Goal: Task Accomplishment & Management: Use online tool/utility

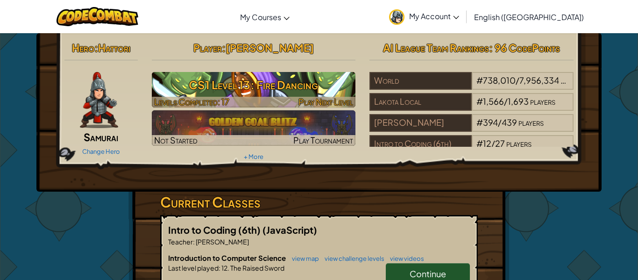
click at [262, 91] on h3 "CS1 Level 13: Fire Dancing" at bounding box center [254, 84] width 204 height 21
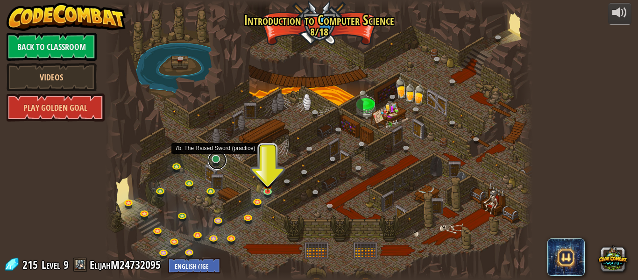
click at [218, 164] on link at bounding box center [217, 160] width 19 height 19
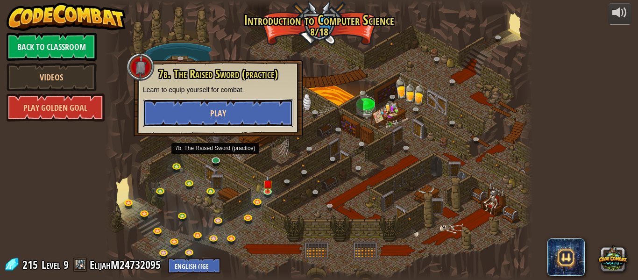
click at [229, 110] on button "Play" at bounding box center [218, 113] width 150 height 28
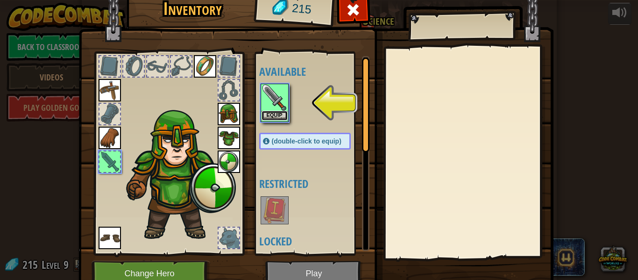
click at [270, 117] on button "Equip" at bounding box center [275, 116] width 26 height 10
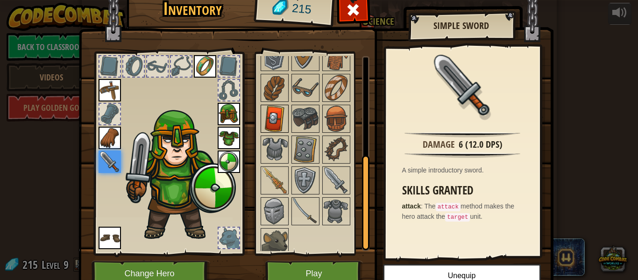
scroll to position [105, 0]
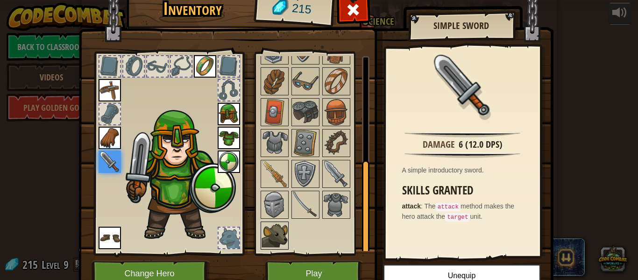
click at [277, 232] on img at bounding box center [275, 235] width 26 height 26
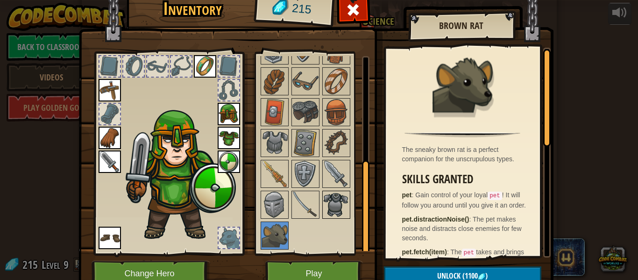
click at [322, 205] on div at bounding box center [336, 205] width 28 height 28
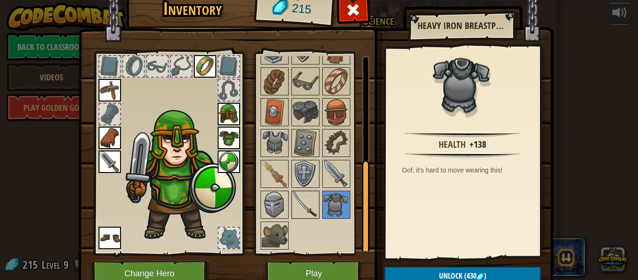
click at [307, 205] on img at bounding box center [306, 205] width 26 height 26
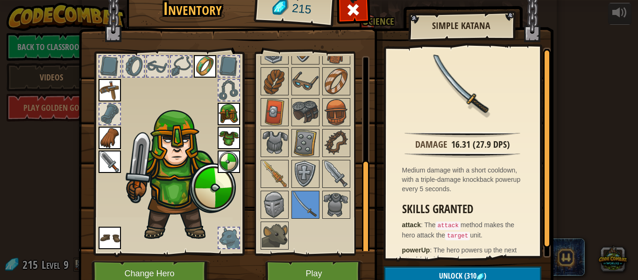
scroll to position [97, 0]
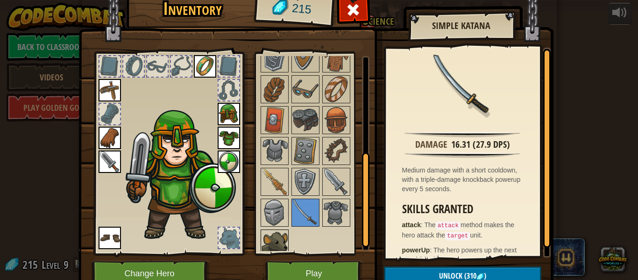
click at [277, 231] on img at bounding box center [275, 243] width 26 height 26
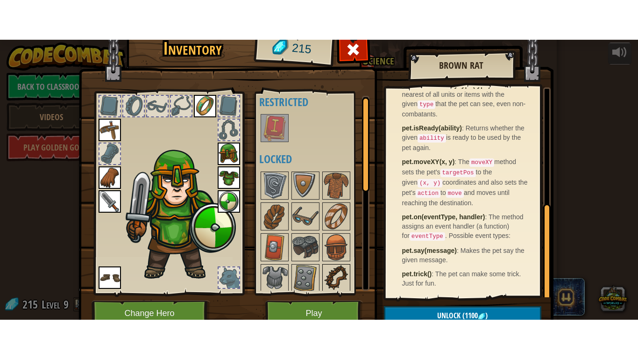
scroll to position [0, 0]
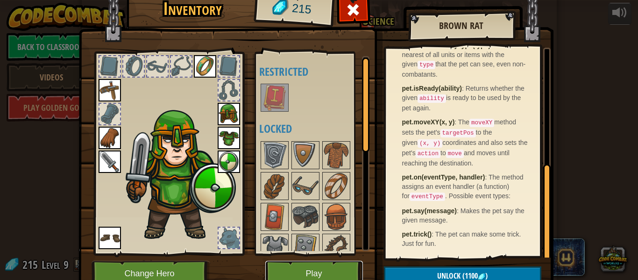
click at [291, 268] on button "Play" at bounding box center [314, 274] width 98 height 26
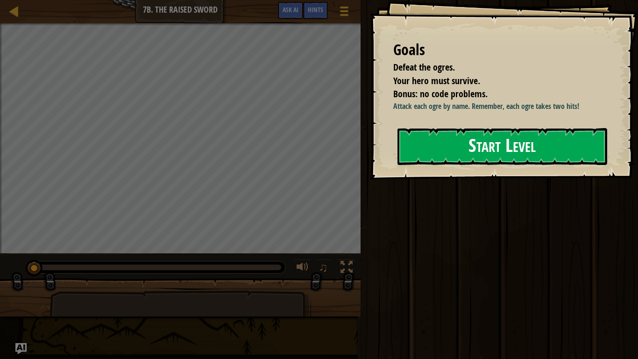
click at [455, 169] on div "Goals Defeat the ogres. Your hero must survive. Bonus: no code problems. Attack…" at bounding box center [504, 89] width 268 height 179
click at [456, 166] on div "Goals Defeat the ogres. Your hero must survive. Bonus: no code problems. Attack…" at bounding box center [504, 89] width 268 height 179
click at [455, 164] on button "Start Level" at bounding box center [503, 146] width 210 height 37
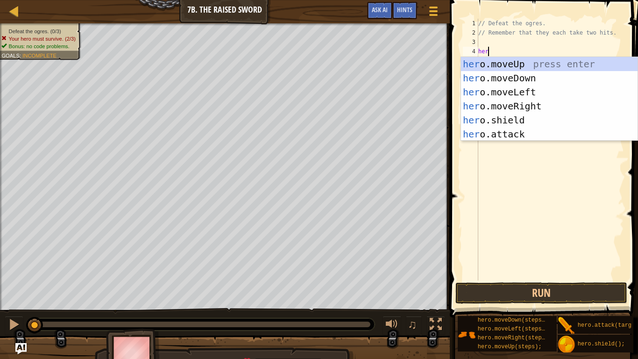
scroll to position [4, 1]
click at [516, 135] on div "hero .moveUp press enter hero .moveDown press enter hero .moveLeft press enter …" at bounding box center [549, 113] width 177 height 112
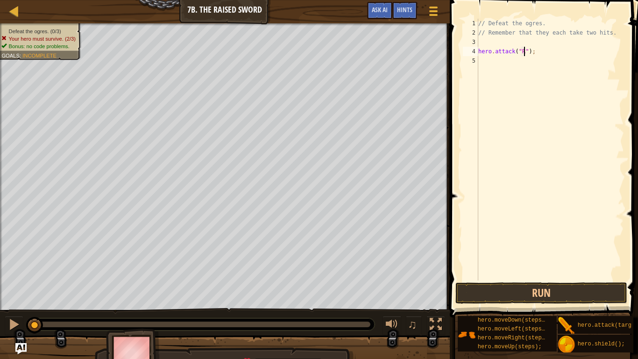
scroll to position [4, 7]
drag, startPoint x: 571, startPoint y: 51, endPoint x: 480, endPoint y: 52, distance: 90.7
click at [480, 52] on div "// Defeat the ogres. // Remember that they each take two hits. hero . attack ( …" at bounding box center [551, 159] width 148 height 280
type textarea "hero.attack("Rig");"
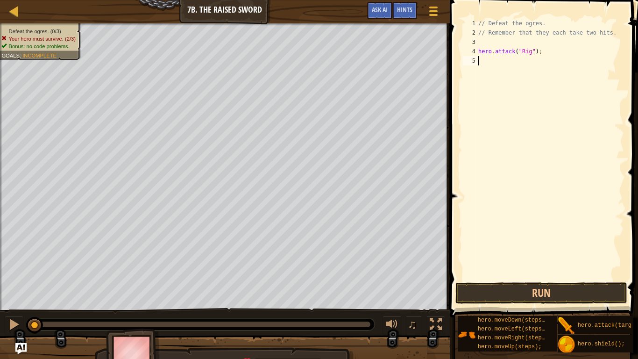
type textarea "hero.attack("Rig");"
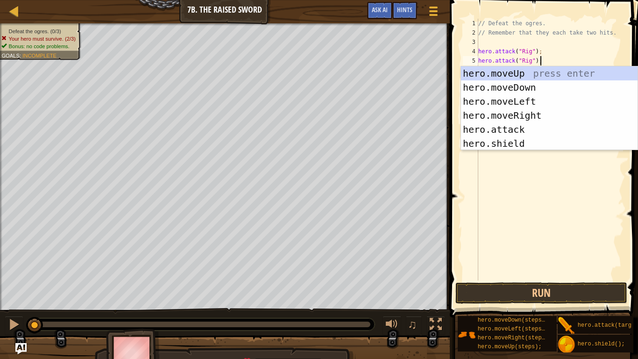
click at [546, 62] on div "// Defeat the ogres. // Remember that they each take two hits. hero . attack ( …" at bounding box center [551, 159] width 148 height 280
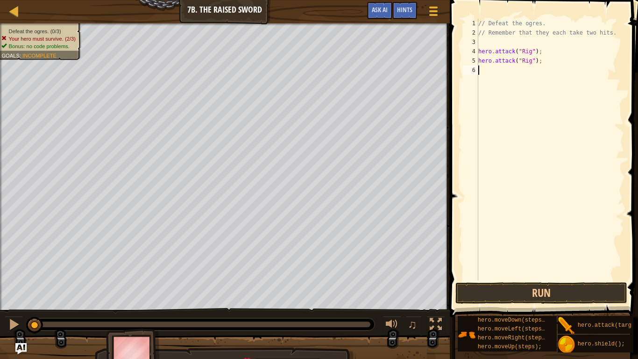
click at [546, 74] on div "// Defeat the ogres. // Remember that they each take two hits. hero . attack ( …" at bounding box center [551, 159] width 148 height 280
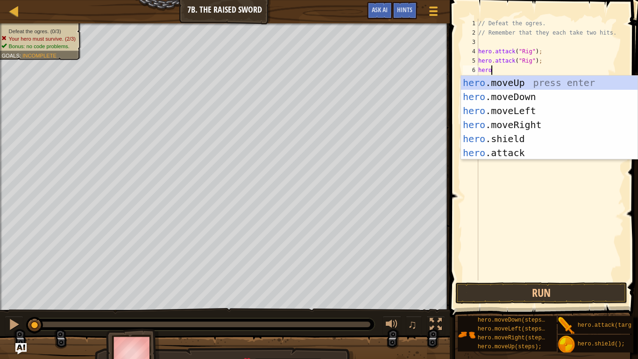
scroll to position [4, 1]
click at [550, 154] on div "hero .moveUp press enter hero .moveDown press enter hero .moveLeft press enter …" at bounding box center [549, 132] width 177 height 112
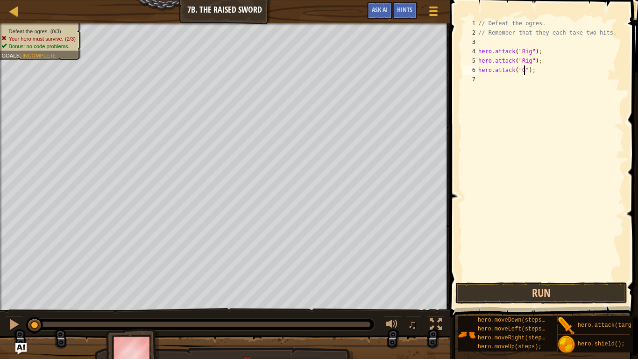
type textarea "hero.attack("Gurt");"
drag, startPoint x: 571, startPoint y: 72, endPoint x: 479, endPoint y: 71, distance: 92.5
click at [479, 71] on div "// Defeat the ogres. // Remember that they each take two hits. hero . attack ( …" at bounding box center [551, 159] width 148 height 280
click at [501, 83] on div "// Defeat the ogres. // Remember that they each take two hits. hero . attack ( …" at bounding box center [551, 159] width 148 height 280
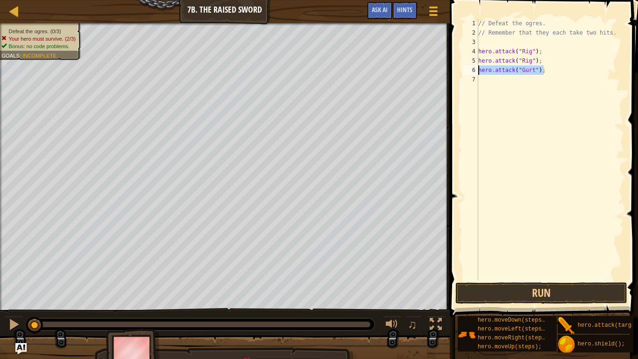
scroll to position [4, 0]
type textarea "hero.attack("Gurt");"
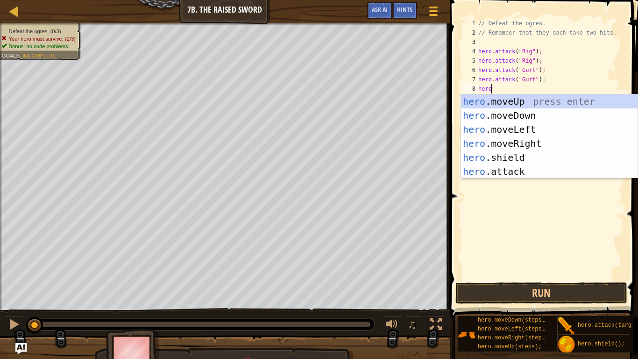
scroll to position [4, 1]
click at [562, 173] on div "hero .moveUp press enter hero .moveDown press enter hero .moveLeft press enter …" at bounding box center [549, 150] width 177 height 112
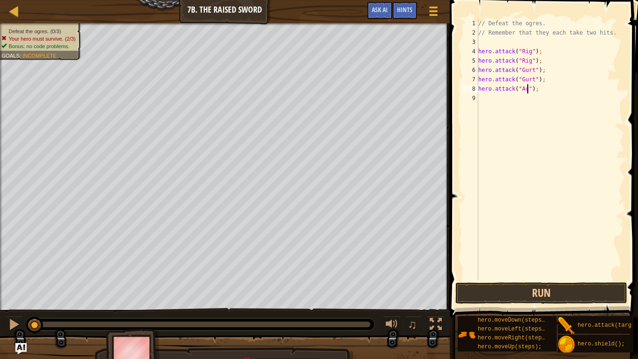
type textarea "hero.attack("Ack");"
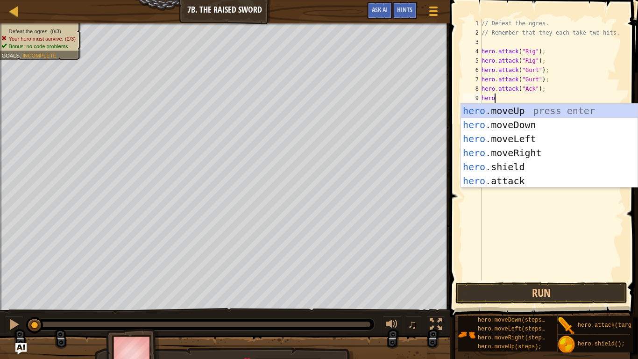
click at [574, 0] on body "Map Introduction to Computer Science 7b. The Raised Sword Game Menu Done Hints …" at bounding box center [319, 0] width 638 height 0
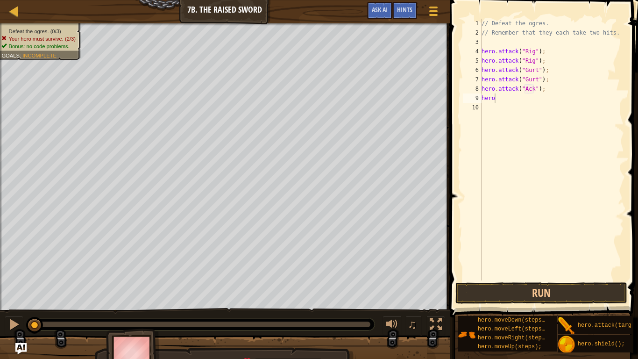
click at [504, 99] on div "// Defeat the ogres. // Remember that they each take two hits. hero . attack ( …" at bounding box center [552, 159] width 144 height 280
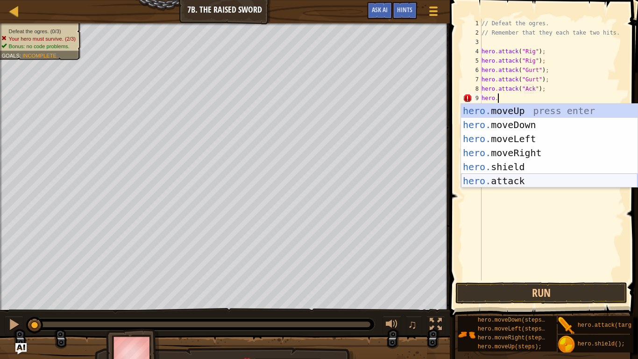
click at [511, 175] on div "hero. moveUp press enter hero. moveDown press enter hero. moveLeft press enter …" at bounding box center [549, 160] width 177 height 112
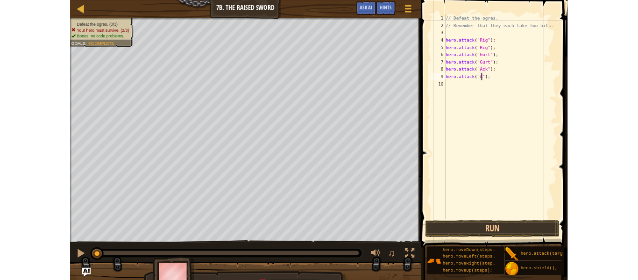
scroll to position [4, 7]
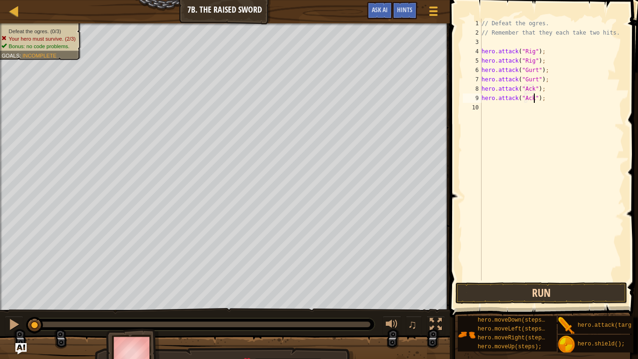
type textarea "hero.attack("Ack");"
click at [545, 279] on button "Run" at bounding box center [542, 292] width 172 height 21
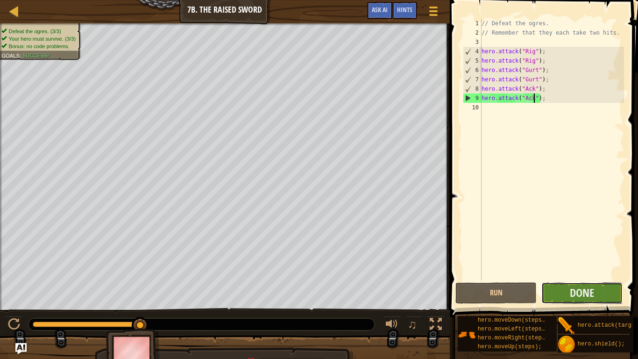
click at [558, 279] on button "Done" at bounding box center [582, 292] width 81 height 21
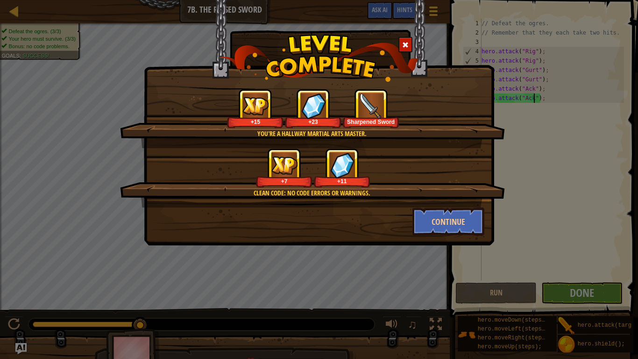
click at [379, 124] on div "Sharpened Sword" at bounding box center [371, 121] width 53 height 7
click at [461, 232] on button "Continue" at bounding box center [449, 221] width 72 height 28
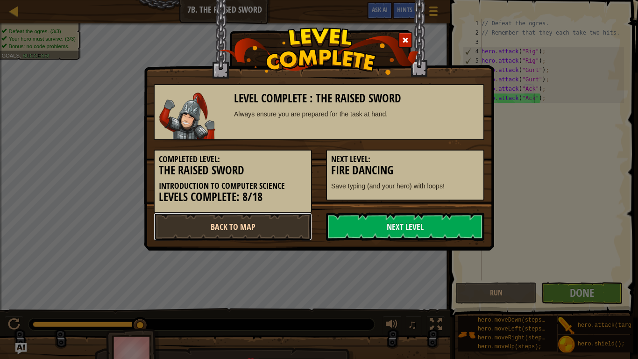
click at [287, 226] on link "Back to Map" at bounding box center [233, 227] width 158 height 28
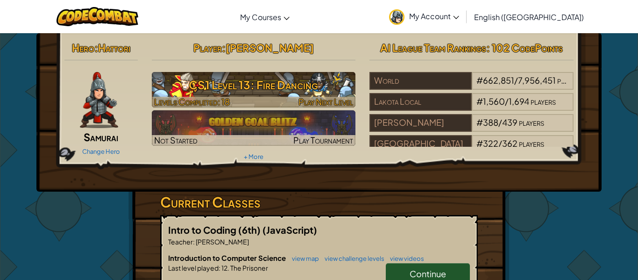
click at [267, 98] on div at bounding box center [254, 102] width 204 height 11
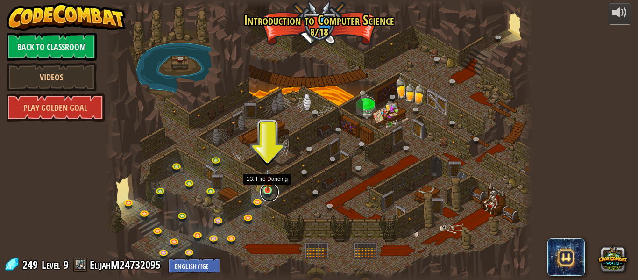
click at [269, 194] on link at bounding box center [269, 192] width 19 height 19
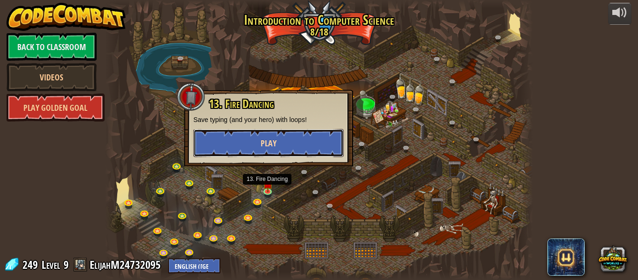
click at [276, 141] on span "Play" at bounding box center [269, 143] width 16 height 12
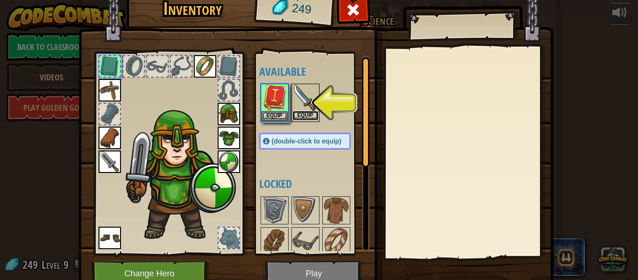
click at [307, 114] on button "Equip" at bounding box center [306, 116] width 26 height 10
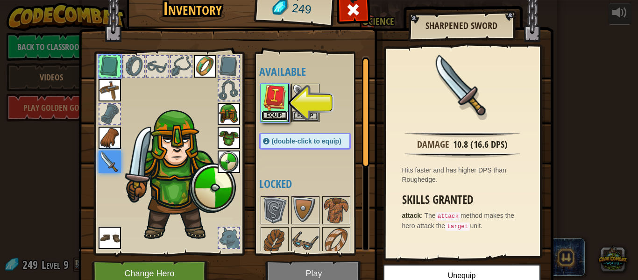
click at [279, 114] on button "Equip" at bounding box center [275, 116] width 26 height 10
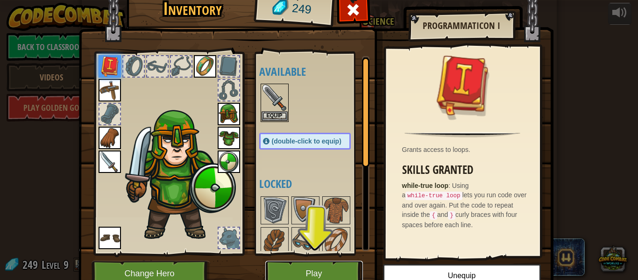
click at [328, 268] on button "Play" at bounding box center [314, 274] width 98 height 26
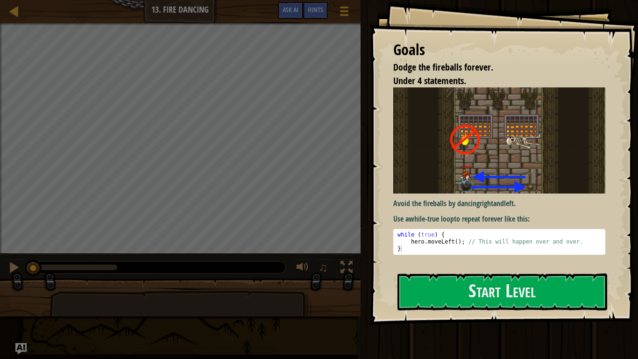
click at [516, 279] on div "Goals Dodge the fireballs forever. Under 4 statements. Avoid the fireballs by d…" at bounding box center [504, 162] width 268 height 325
click at [519, 279] on div "Goals Dodge the fireballs forever. Under 4 statements. Avoid the fireballs by d…" at bounding box center [504, 162] width 268 height 325
click at [514, 279] on button "Start Level" at bounding box center [503, 291] width 210 height 37
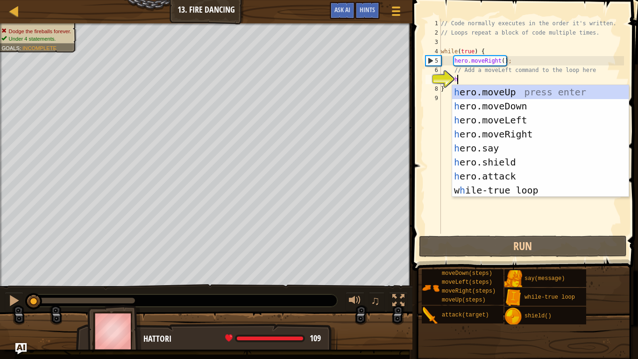
type textarea "her"
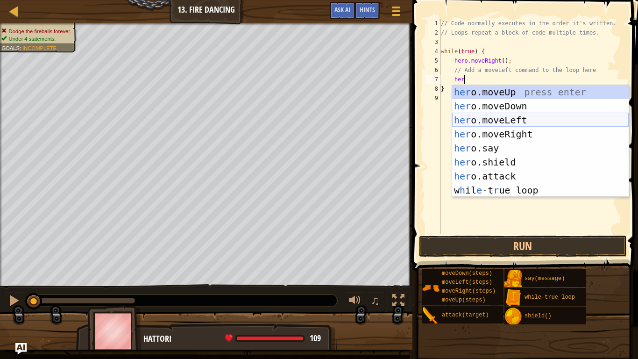
click at [496, 119] on div "her o.moveUp press enter her o.moveDown press enter her o.moveLeft press enter …" at bounding box center [540, 155] width 177 height 140
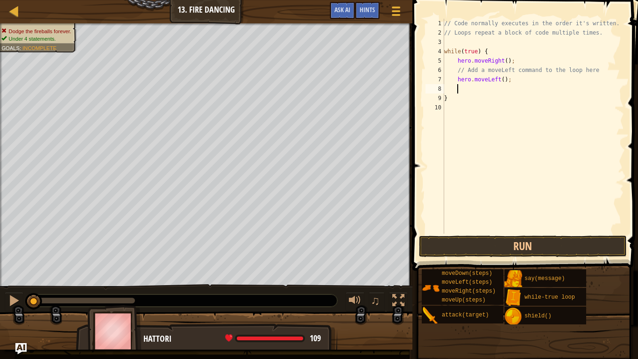
scroll to position [4, 1]
click at [472, 245] on button "Run" at bounding box center [523, 246] width 208 height 21
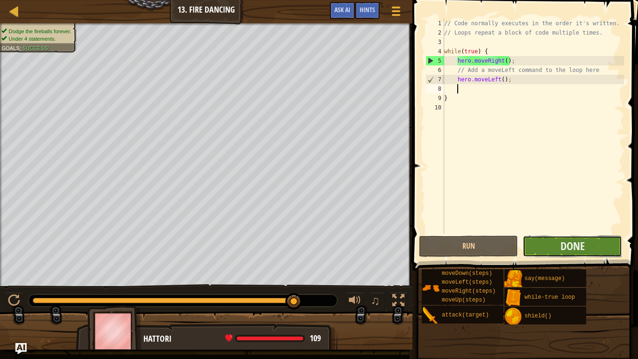
click at [590, 239] on button "Done" at bounding box center [572, 246] width 99 height 21
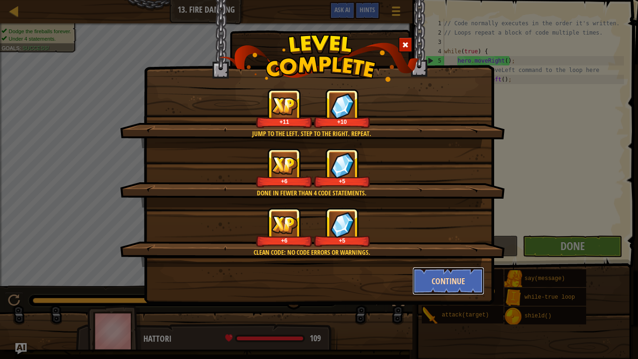
click at [429, 279] on button "Continue" at bounding box center [449, 281] width 72 height 28
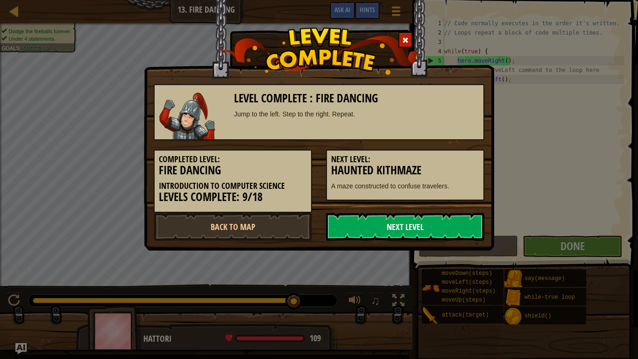
click at [372, 221] on link "Next Level" at bounding box center [405, 227] width 158 height 28
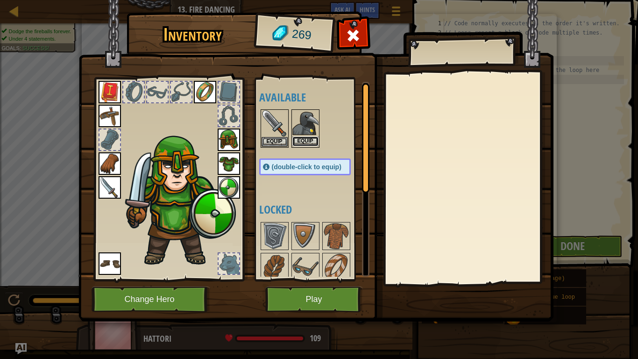
click at [311, 142] on button "Equip" at bounding box center [306, 141] width 26 height 10
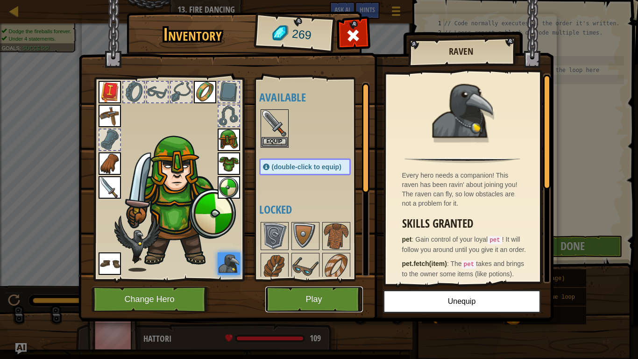
click at [302, 279] on button "Play" at bounding box center [314, 299] width 98 height 26
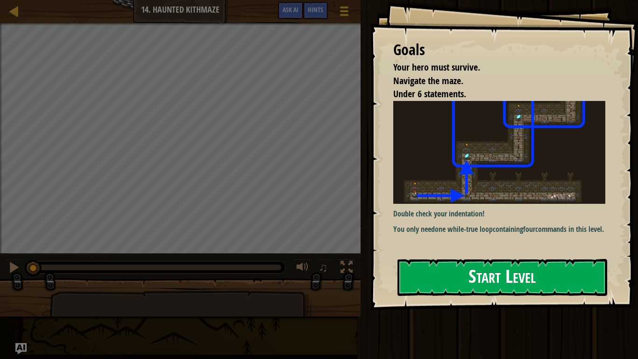
click at [434, 190] on img at bounding box center [499, 152] width 212 height 103
click at [430, 279] on button "Start Level" at bounding box center [503, 277] width 210 height 37
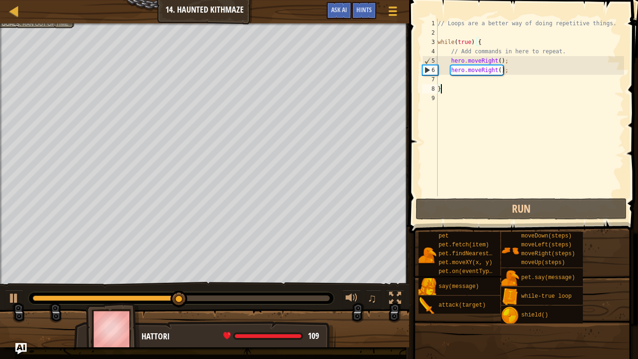
click at [492, 73] on div "// Loops are a better way of doing repetitive things. while ( true ) { // Add c…" at bounding box center [530, 117] width 188 height 196
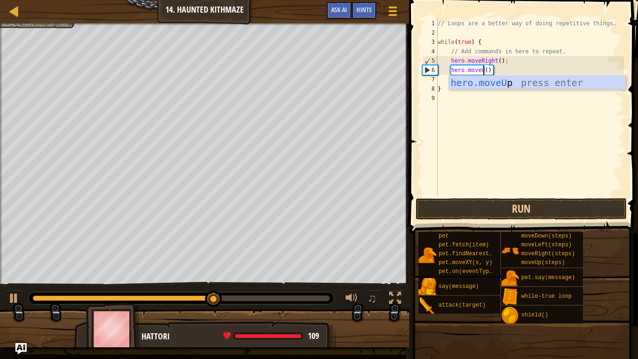
type textarea "hero.moveUp();"
click at [512, 70] on div "// Loops are a better way of doing repetitive things. while ( true ) { // Add c…" at bounding box center [530, 117] width 188 height 196
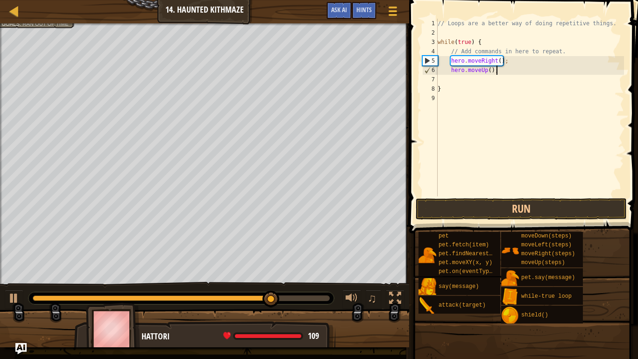
click at [461, 83] on div "// Loops are a better way of doing repetitive things. while ( true ) { // Add c…" at bounding box center [530, 117] width 188 height 196
type textarea "her"
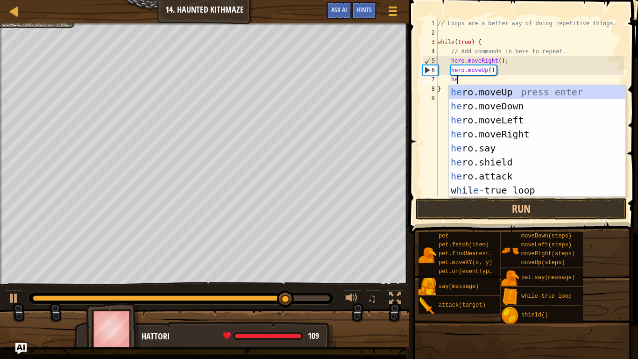
scroll to position [4, 3]
click at [494, 93] on div "her o.moveUp press enter her o.moveDown press enter her o.moveLeft press enter …" at bounding box center [537, 155] width 177 height 140
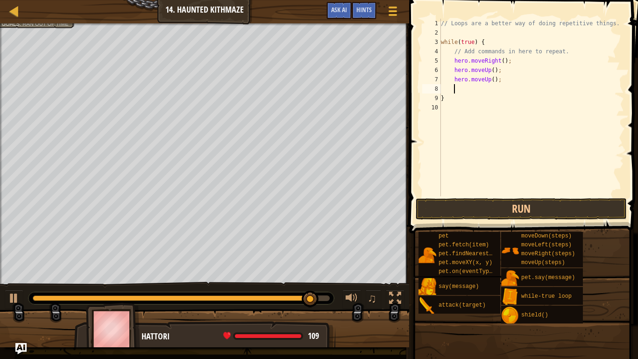
click at [494, 90] on div "// Loops are a better way of doing repetitive things. while ( true ) { // Add c…" at bounding box center [531, 117] width 185 height 196
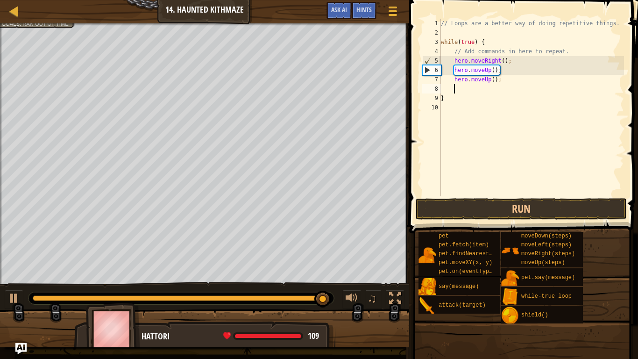
type textarea "her"
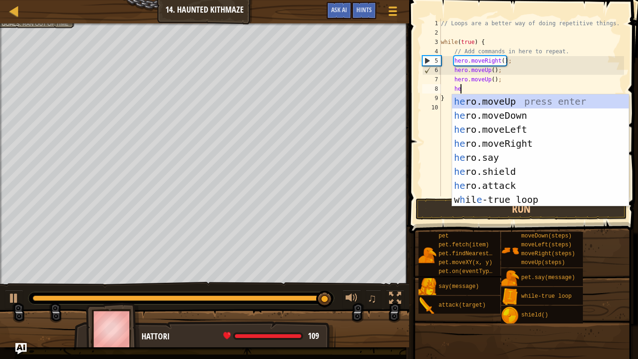
scroll to position [4, 3]
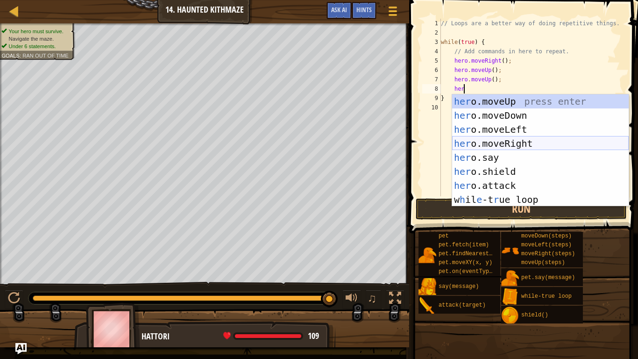
click at [528, 144] on div "her o.moveUp press enter her o.moveDown press enter her o.moveLeft press enter …" at bounding box center [540, 164] width 177 height 140
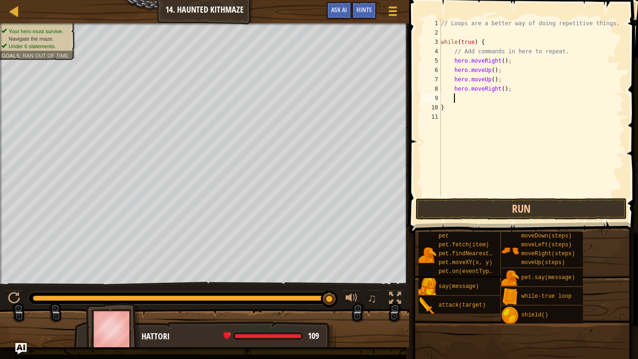
click at [505, 90] on div "// Loops are a better way of doing repetitive things. while ( true ) { // Add c…" at bounding box center [531, 117] width 185 height 196
click at [506, 205] on button "Run" at bounding box center [521, 208] width 211 height 21
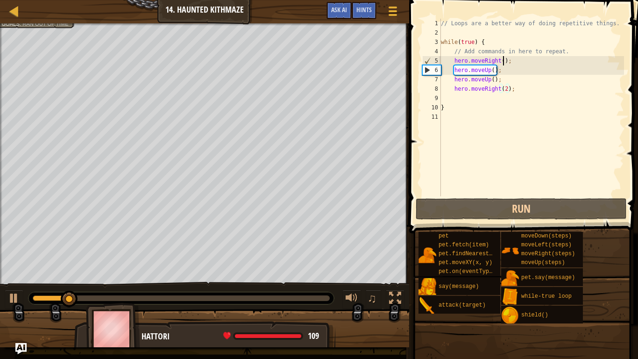
click at [503, 59] on div "// Loops are a better way of doing repetitive things. while ( true ) { // Add c…" at bounding box center [531, 117] width 185 height 196
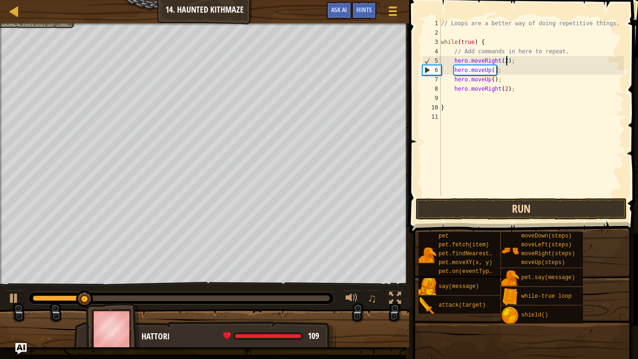
type textarea "hero.moveRight(2);"
click at [574, 210] on button "Run" at bounding box center [521, 208] width 211 height 21
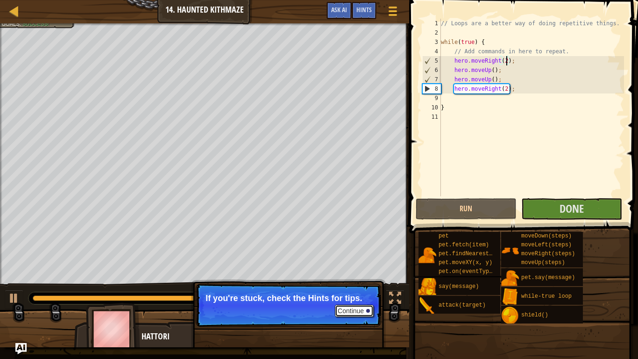
click at [347, 279] on button "Continue" at bounding box center [354, 311] width 39 height 12
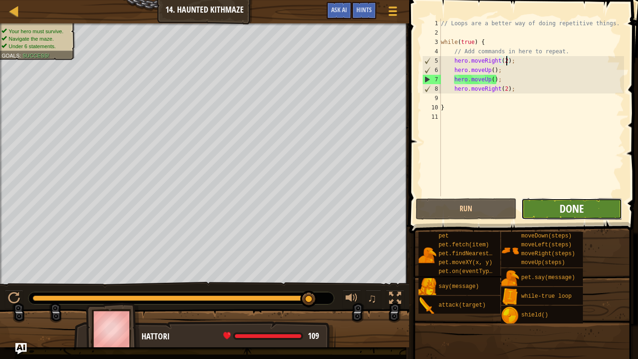
click at [565, 209] on span "Done" at bounding box center [572, 208] width 24 height 15
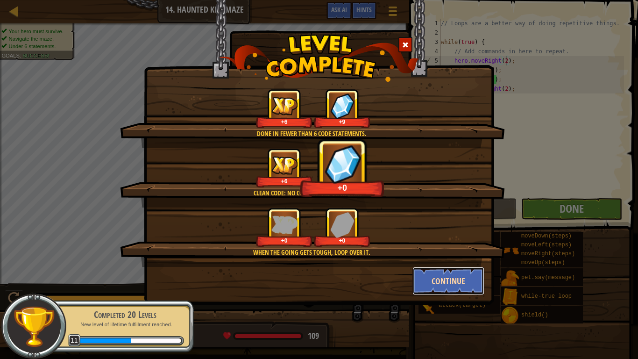
click at [443, 279] on button "Continue" at bounding box center [449, 281] width 72 height 28
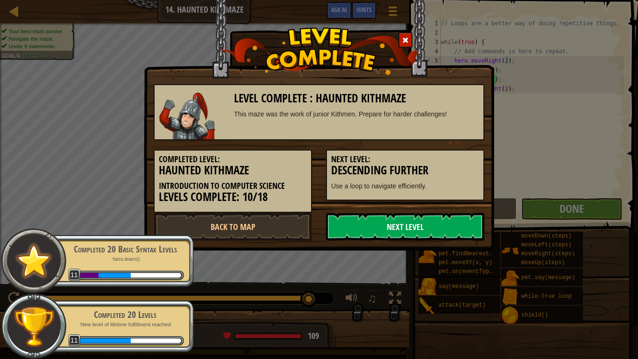
click at [399, 232] on link "Next Level" at bounding box center [405, 227] width 158 height 28
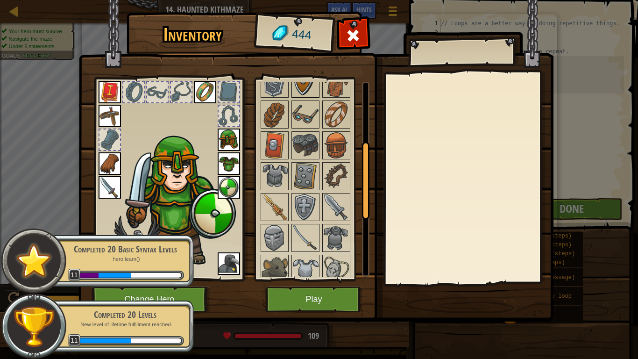
scroll to position [153, 0]
click at [296, 236] on img at bounding box center [306, 237] width 26 height 26
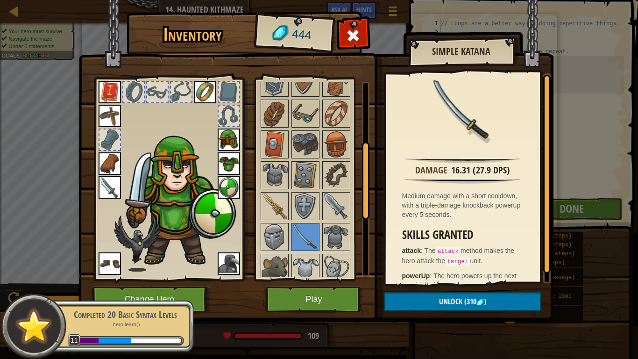
click at [115, 186] on img at bounding box center [110, 187] width 22 height 22
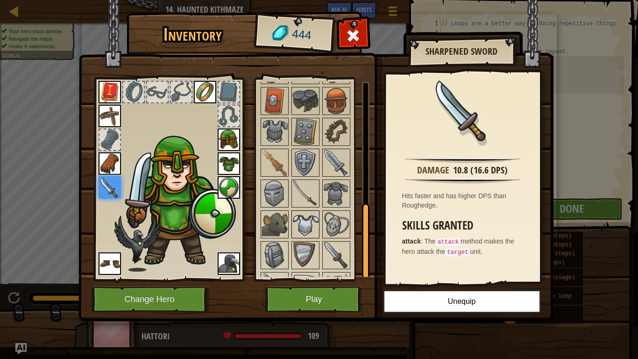
scroll to position [314, 0]
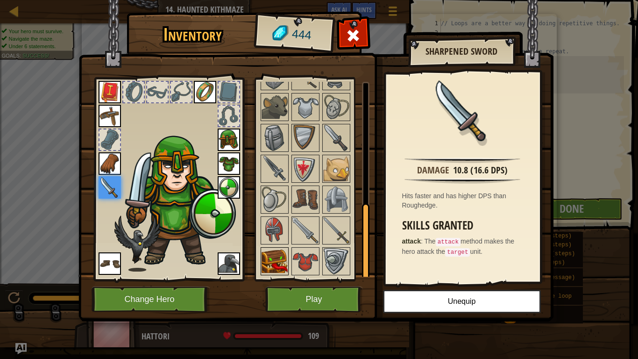
click at [275, 251] on img at bounding box center [275, 261] width 26 height 26
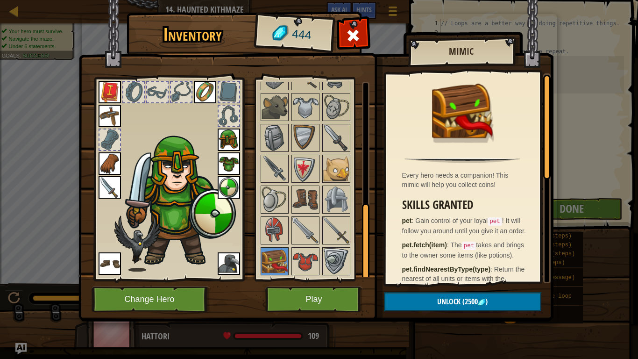
click at [320, 260] on div at bounding box center [314, 92] width 110 height 370
click at [309, 260] on img at bounding box center [306, 261] width 26 height 26
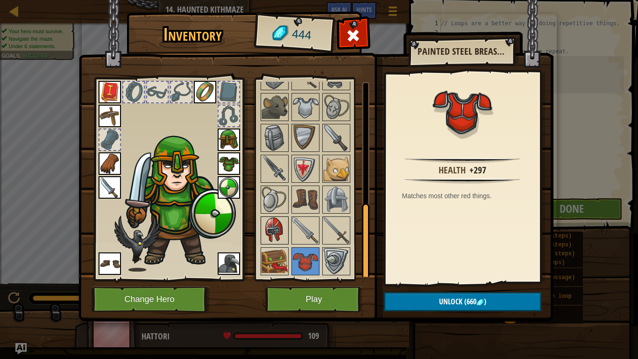
click at [272, 218] on img at bounding box center [275, 230] width 26 height 26
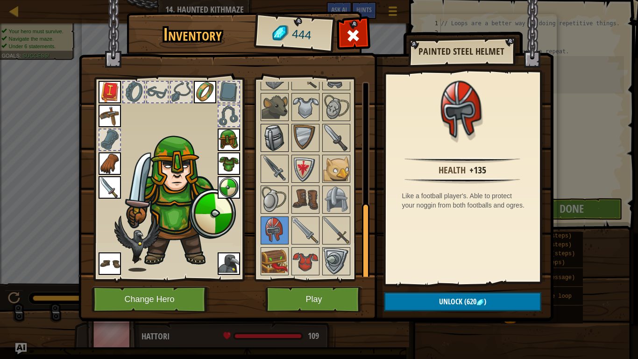
click at [278, 140] on img at bounding box center [275, 138] width 26 height 26
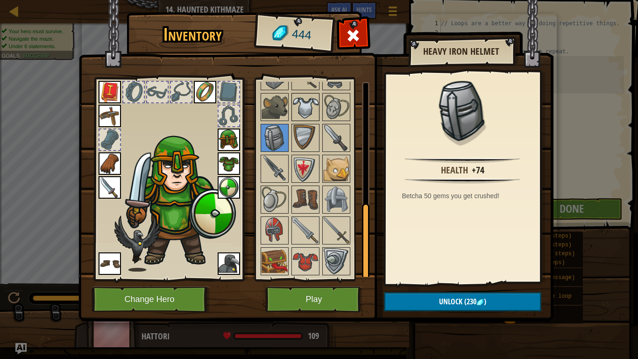
click at [312, 95] on img at bounding box center [306, 107] width 26 height 26
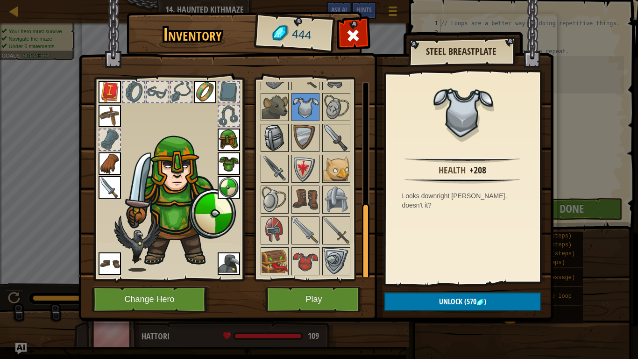
click at [271, 146] on img at bounding box center [275, 138] width 26 height 26
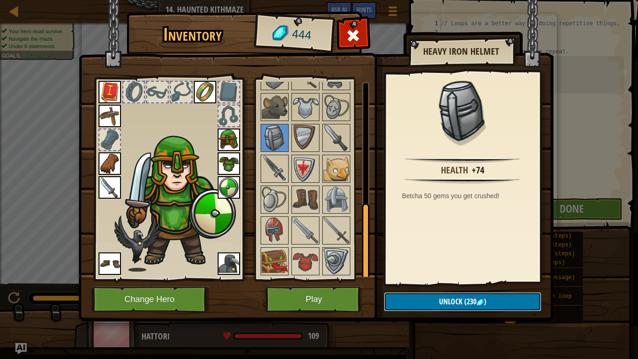
click at [446, 279] on span "Unlock" at bounding box center [450, 301] width 23 height 10
click at [446, 279] on button "Confirm" at bounding box center [462, 301] width 157 height 19
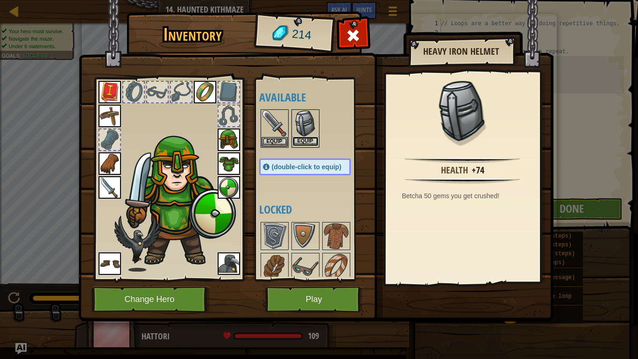
click at [317, 144] on button "Equip" at bounding box center [306, 141] width 26 height 10
click at [0, 0] on button "Equip" at bounding box center [0, 0] width 0 height 0
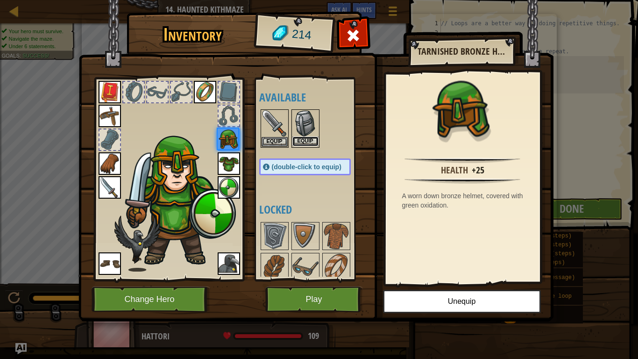
click at [317, 144] on button "Equip" at bounding box center [306, 141] width 26 height 10
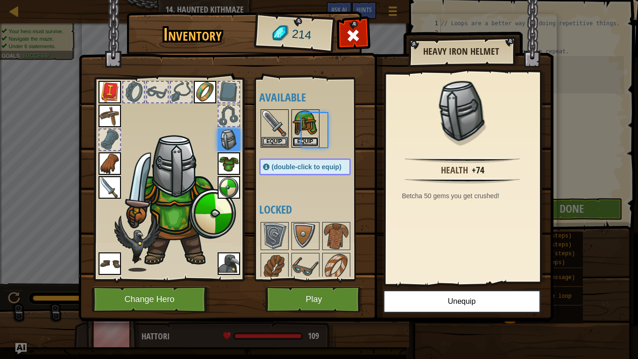
click at [317, 144] on button "Equip" at bounding box center [306, 142] width 26 height 10
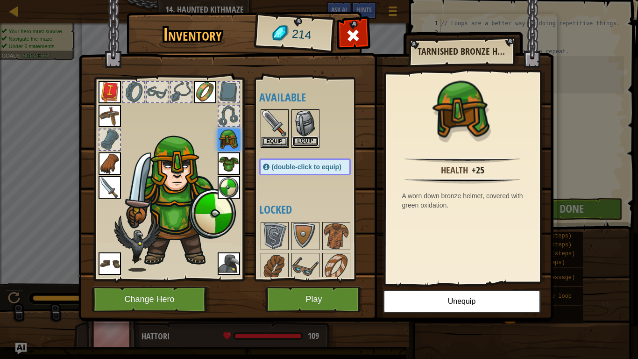
click at [312, 137] on button "Equip" at bounding box center [306, 141] width 26 height 10
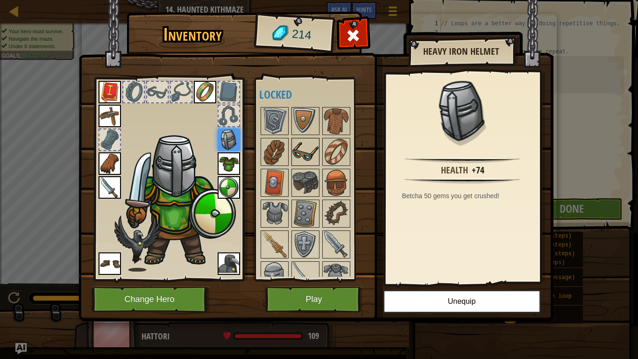
scroll to position [115, 0]
click at [275, 212] on img at bounding box center [275, 213] width 26 height 26
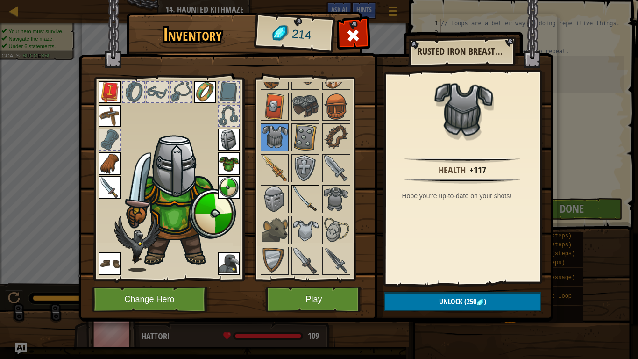
scroll to position [200, 0]
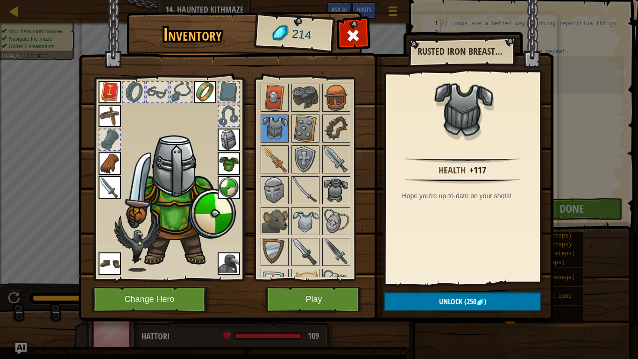
click at [340, 195] on img at bounding box center [336, 190] width 26 height 26
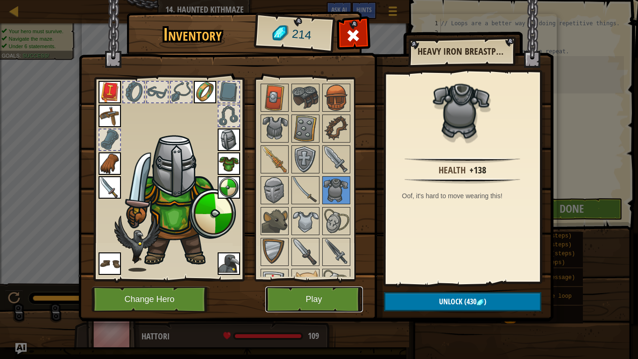
click at [337, 279] on button "Play" at bounding box center [314, 299] width 98 height 26
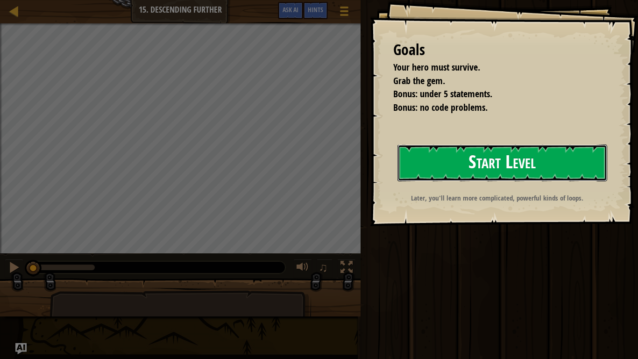
click at [458, 156] on button "Start Level" at bounding box center [503, 162] width 210 height 37
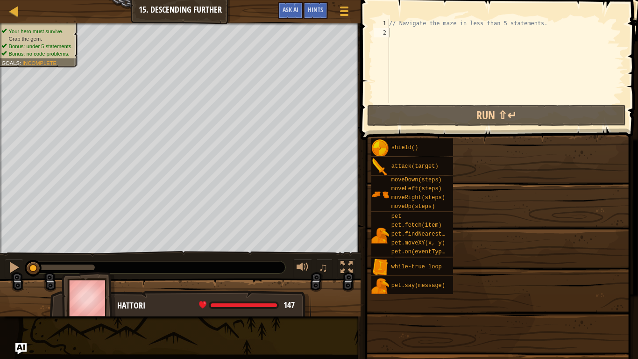
click at [458, 156] on div "shield() attack(target) moveDown(steps) moveLeft(steps) moveRight(steps) moveUp…" at bounding box center [501, 216] width 261 height 157
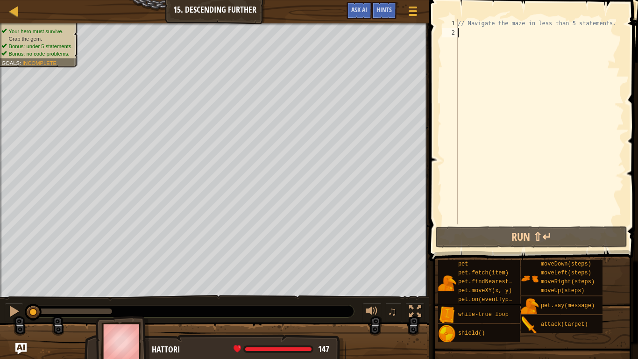
scroll to position [4, 0]
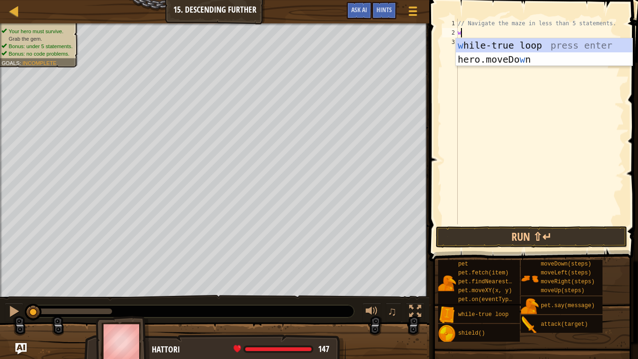
type textarea "whi"
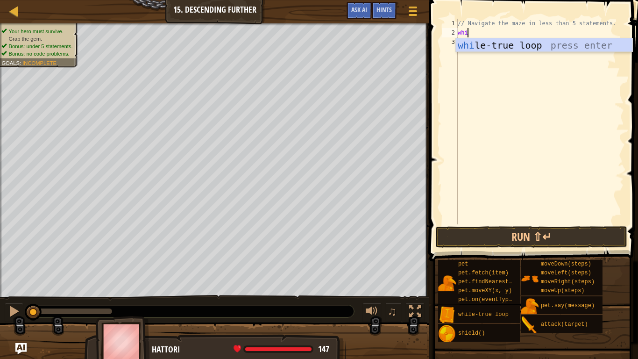
scroll to position [4, 1]
click at [480, 47] on div "whi le-true loop press enter" at bounding box center [544, 59] width 177 height 42
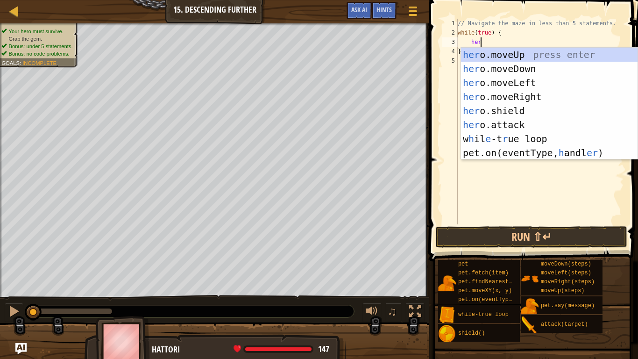
type textarea "hero"
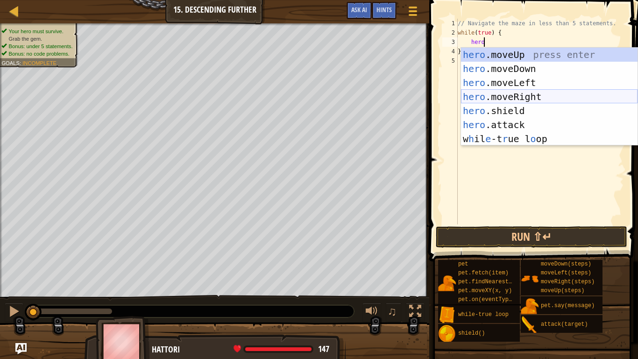
click at [511, 100] on div "hero .moveUp press enter hero .moveDown press enter hero .moveLeft press enter …" at bounding box center [549, 111] width 177 height 126
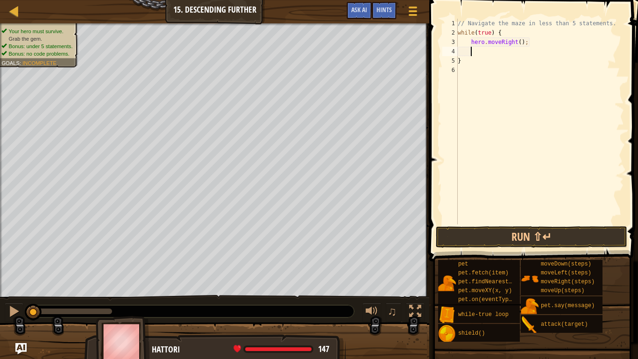
click at [522, 44] on div "// Navigate the maze in less than 5 statements. while ( true ) { hero . moveRig…" at bounding box center [540, 131] width 168 height 224
click at [520, 44] on div "// Navigate the maze in less than 5 statements. while ( true ) { hero . moveRig…" at bounding box center [540, 131] width 168 height 224
click at [518, 57] on div "// Navigate the maze in less than 5 statements. while ( true ) { hero . moveRig…" at bounding box center [540, 131] width 168 height 224
type textarea "}"
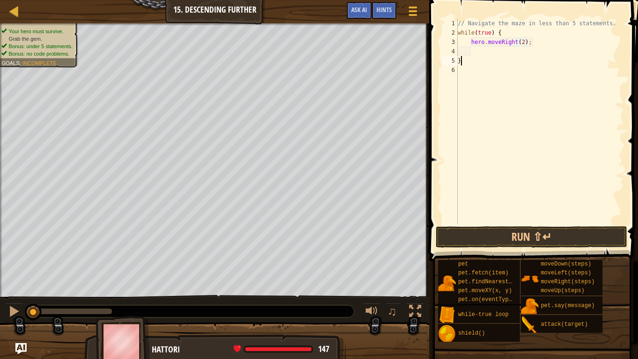
scroll to position [4, 0]
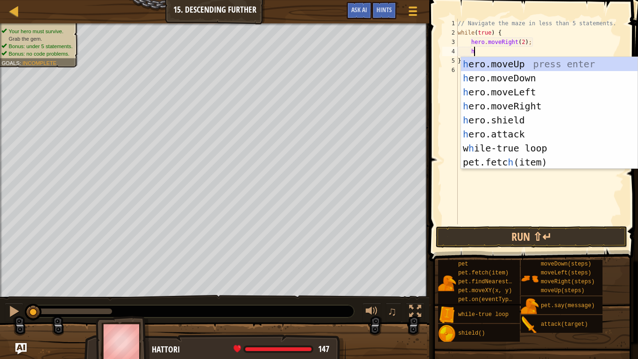
type textarea "hero"
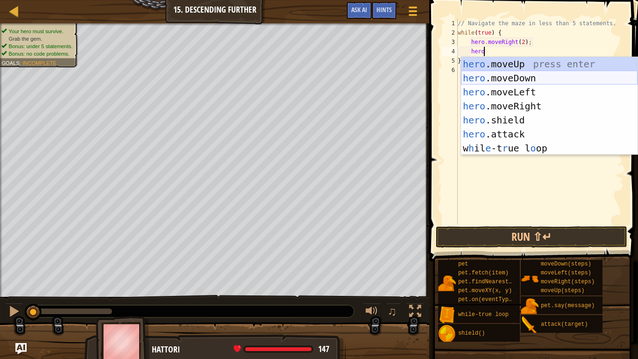
click at [527, 81] on div "hero .moveUp press enter hero .moveDown press enter hero .moveLeft press enter …" at bounding box center [549, 120] width 177 height 126
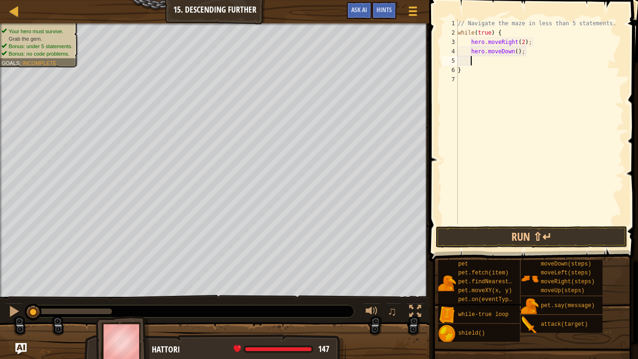
scroll to position [4, 1]
click at [562, 229] on button "Run ⇧↵" at bounding box center [532, 236] width 192 height 21
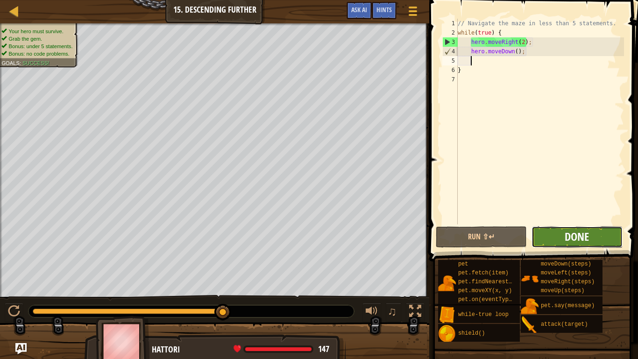
click at [573, 238] on span "Done" at bounding box center [577, 236] width 24 height 15
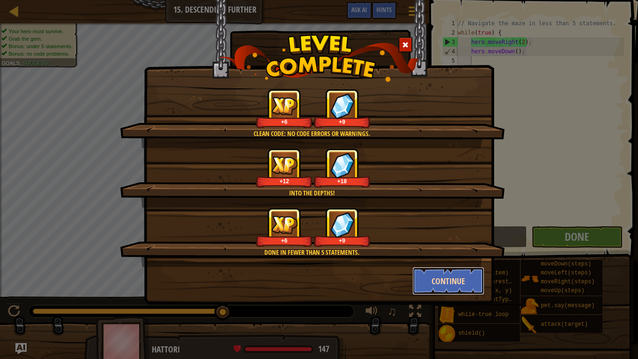
click at [452, 279] on button "Continue" at bounding box center [449, 281] width 72 height 28
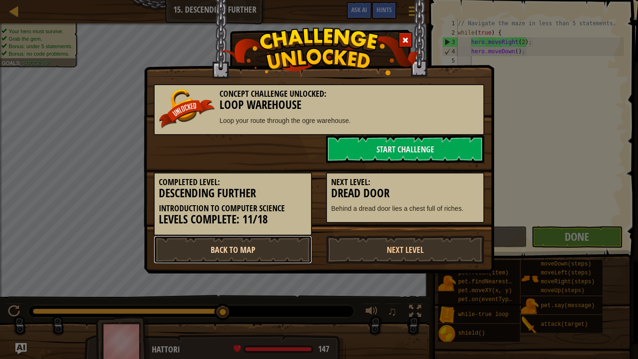
click at [286, 245] on link "Back to Map" at bounding box center [233, 250] width 158 height 28
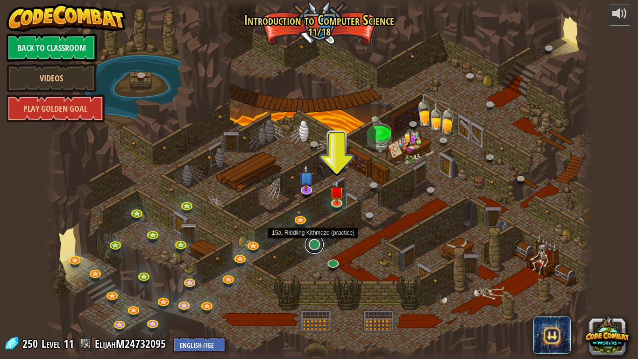
click at [315, 243] on link at bounding box center [314, 244] width 19 height 19
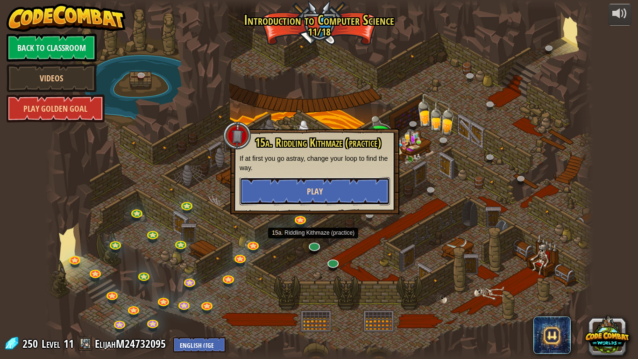
click at [361, 199] on button "Play" at bounding box center [315, 191] width 150 height 28
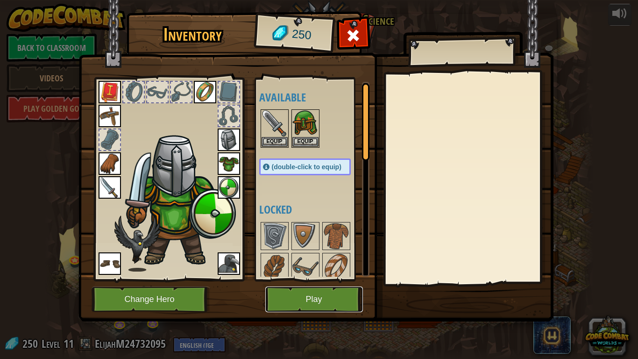
click at [302, 279] on button "Play" at bounding box center [314, 299] width 98 height 26
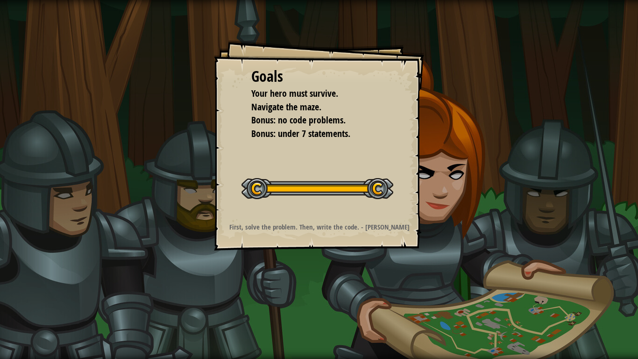
click at [366, 228] on strong "First, solve the problem. Then, write the code. - [PERSON_NAME]" at bounding box center [319, 227] width 180 height 10
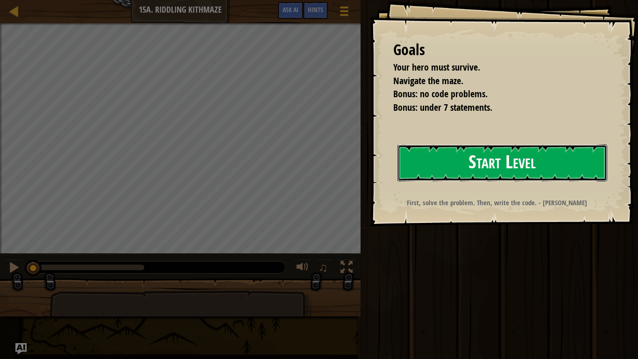
click at [502, 159] on button "Start Level" at bounding box center [503, 162] width 210 height 37
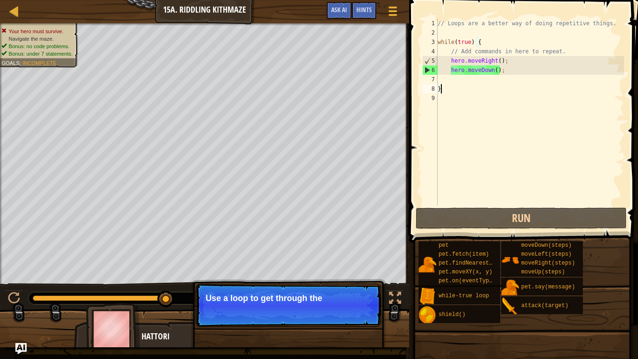
click at [501, 77] on div "// Loops are a better way of doing repetitive things. while ( true ) { // Add c…" at bounding box center [530, 122] width 188 height 206
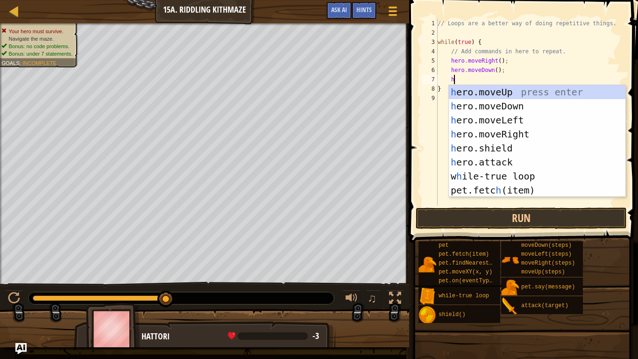
type textarea "h."
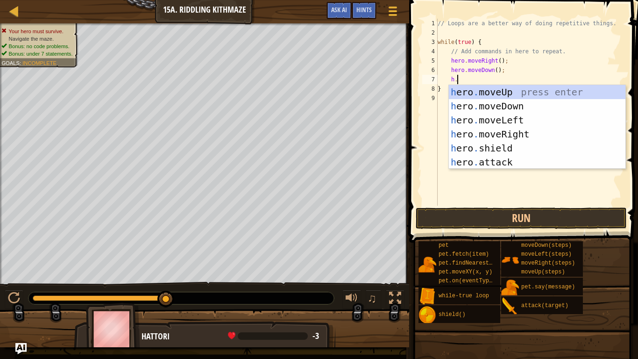
scroll to position [4, 2]
click at [526, 134] on div "h ero . moveUp press enter h ero . moveDown press enter h ero . moveLeft press …" at bounding box center [537, 141] width 177 height 112
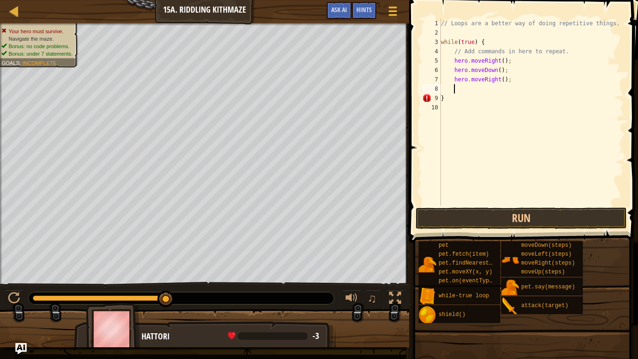
scroll to position [4, 1]
click at [503, 81] on div "// Loops are a better way of doing repetitive things. while ( true ) { // Add c…" at bounding box center [531, 122] width 185 height 206
click at [507, 100] on div "// Loops are a better way of doing repetitive things. while ( true ) { // Add c…" at bounding box center [531, 122] width 185 height 206
click at [507, 96] on div "// Loops are a better way of doing repetitive things. while ( true ) { // Add c…" at bounding box center [531, 122] width 185 height 206
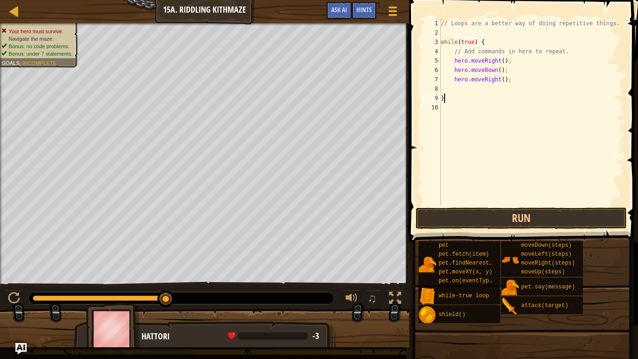
click at [505, 84] on div "// Loops are a better way of doing repetitive things. while ( true ) { // Add c…" at bounding box center [531, 122] width 185 height 206
type textarea "hero.moveRight();"
click at [496, 92] on div "// Loops are a better way of doing repetitive things. while ( true ) { // Add c…" at bounding box center [531, 122] width 185 height 206
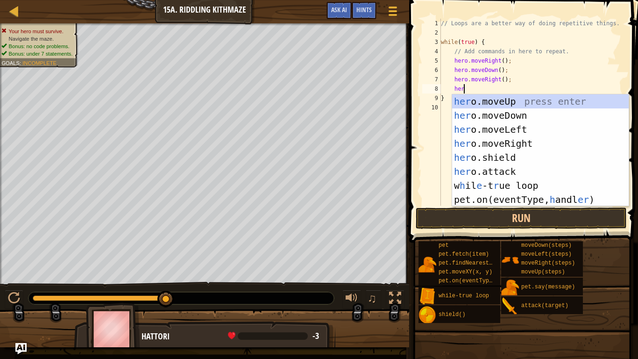
scroll to position [4, 3]
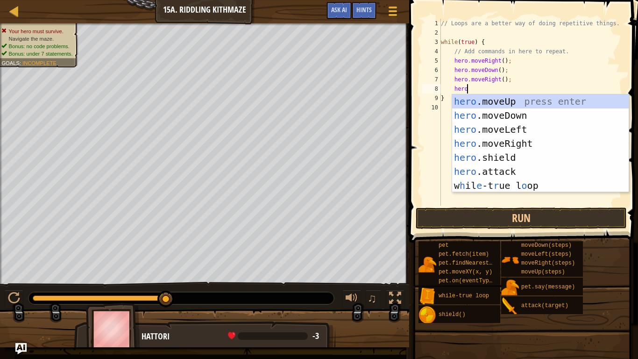
click at [497, 92] on div "// Loops are a better way of doing repetitive things. while ( true ) { // Add c…" at bounding box center [531, 122] width 185 height 206
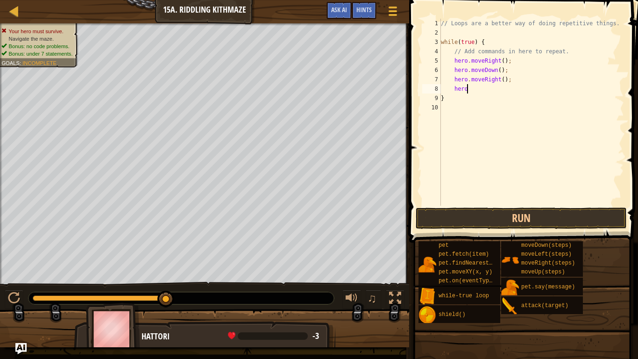
click at [495, 88] on div "// Loops are a better way of doing repetitive things. while ( true ) { // Add c…" at bounding box center [531, 122] width 185 height 206
type textarea "hero."
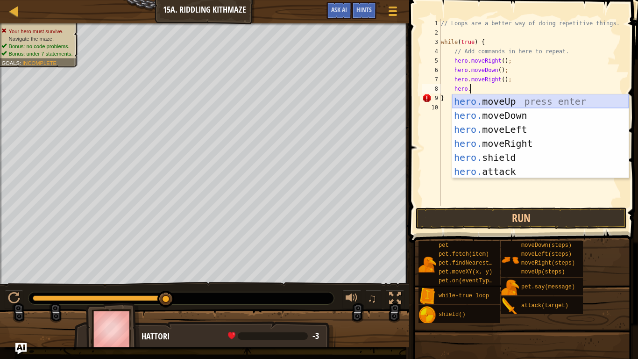
click at [502, 103] on div "hero. moveUp press enter hero. moveDown press enter hero. moveLeft press enter …" at bounding box center [540, 150] width 177 height 112
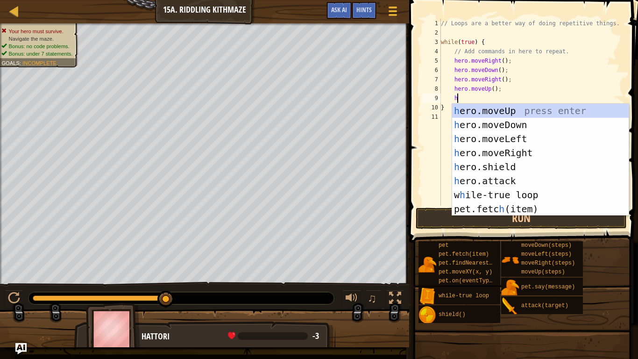
scroll to position [4, 3]
type textarea "her"
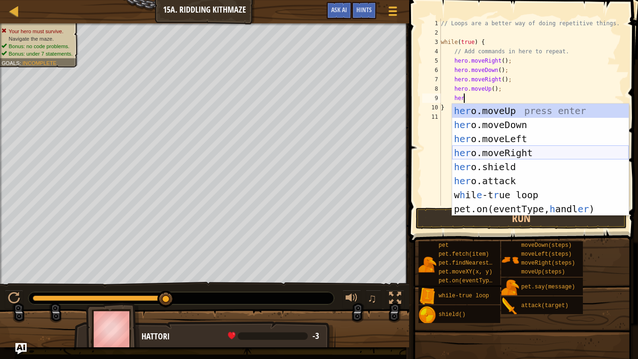
click at [524, 156] on div "her o.moveUp press enter her o.moveDown press enter her o.moveLeft press enter …" at bounding box center [540, 174] width 177 height 140
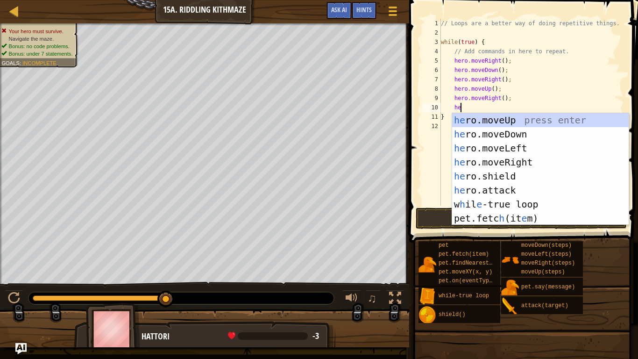
type textarea "her"
click at [520, 130] on div "her o.moveUp press enter her o.moveDown press enter her o.moveLeft press enter …" at bounding box center [540, 183] width 177 height 140
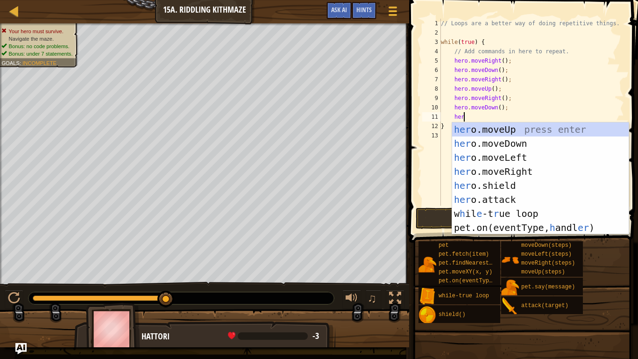
type textarea "hero"
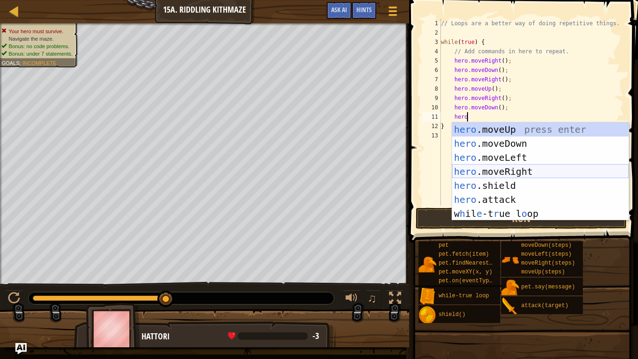
click at [521, 171] on div "hero .moveUp press enter hero .moveDown press enter hero .moveLeft press enter …" at bounding box center [540, 185] width 177 height 126
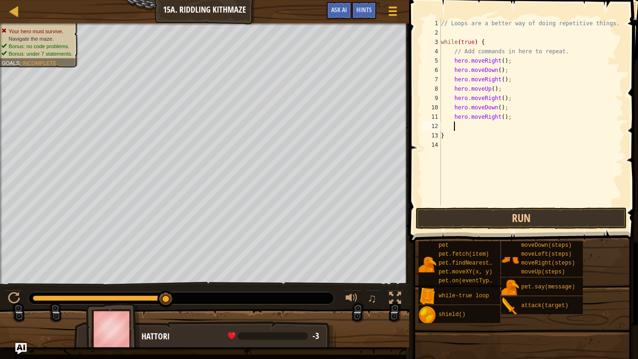
scroll to position [4, 1]
click at [504, 118] on div "// Loops are a better way of doing repetitive things. while ( true ) { // Add c…" at bounding box center [531, 122] width 185 height 206
type textarea "hero.moveRight(2);"
click at [507, 128] on div "// Loops are a better way of doing repetitive things. while ( true ) { // Add c…" at bounding box center [531, 122] width 185 height 206
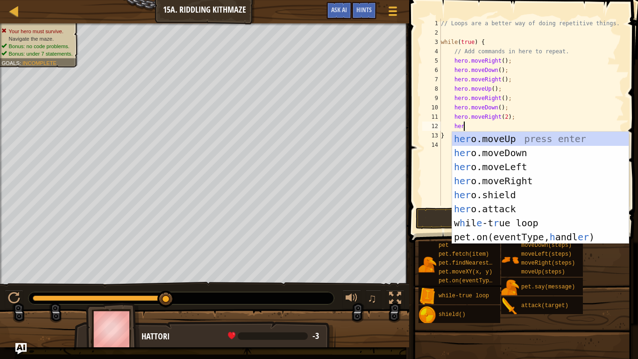
type textarea "hero"
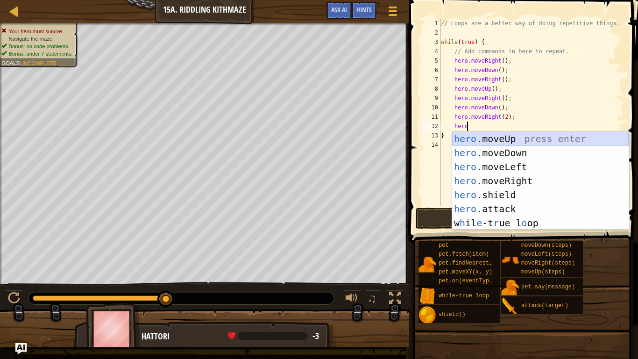
click at [514, 138] on div "hero .moveUp press enter hero .moveDown press enter hero .moveLeft press enter …" at bounding box center [540, 195] width 177 height 126
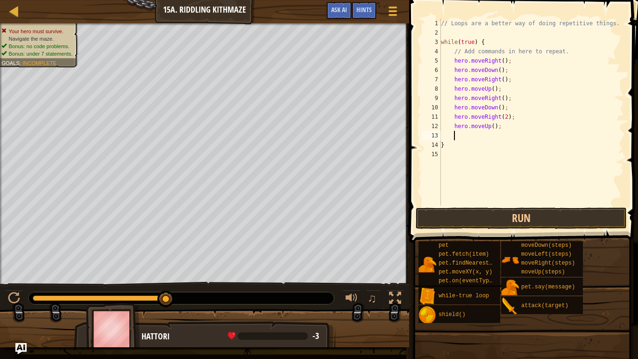
scroll to position [4, 1]
click at [537, 220] on button "Run" at bounding box center [521, 217] width 211 height 21
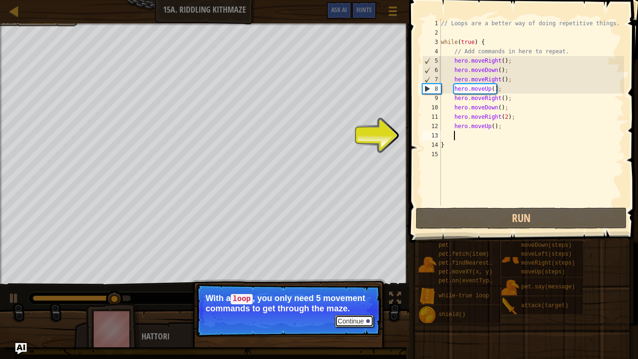
click at [356, 279] on button "Continue" at bounding box center [354, 321] width 39 height 12
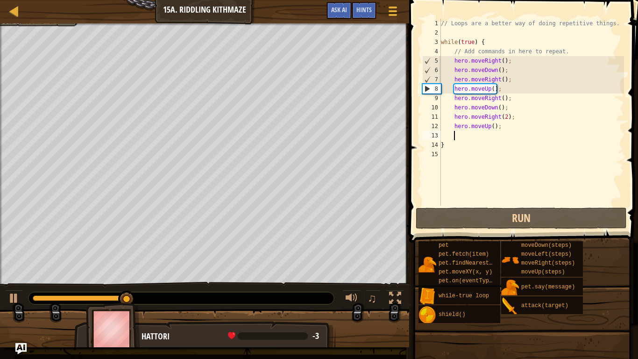
click at [504, 78] on div "// Loops are a better way of doing repetitive things. while ( true ) { // Add c…" at bounding box center [531, 122] width 185 height 206
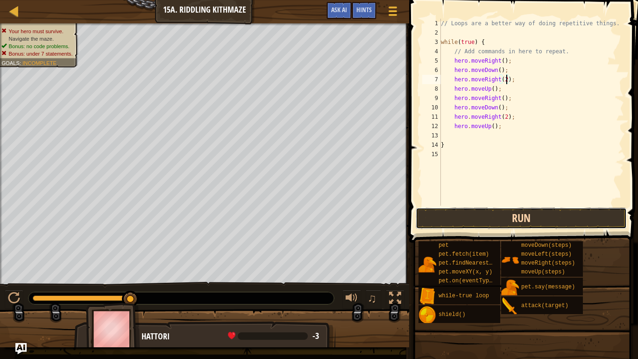
click at [569, 208] on button "Run" at bounding box center [521, 217] width 211 height 21
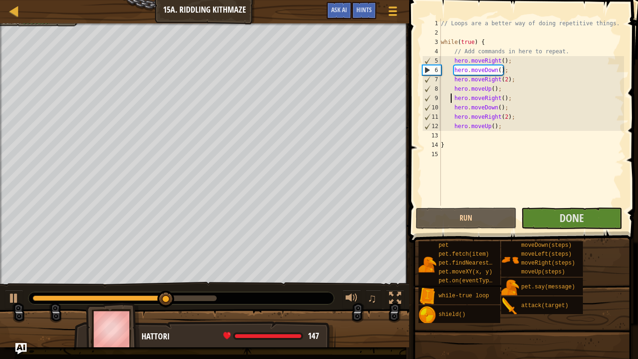
click at [452, 100] on div "// Loops are a better way of doing repetitive things. while ( true ) { // Add c…" at bounding box center [531, 122] width 185 height 206
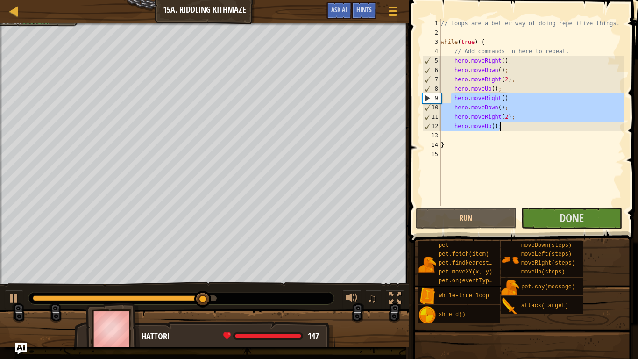
drag, startPoint x: 452, startPoint y: 100, endPoint x: 514, endPoint y: 129, distance: 68.8
click at [514, 129] on div "// Loops are a better way of doing repetitive things. while ( true ) { // Add c…" at bounding box center [531, 122] width 185 height 206
type textarea "hero.moveRight(2); hero.moveUp();"
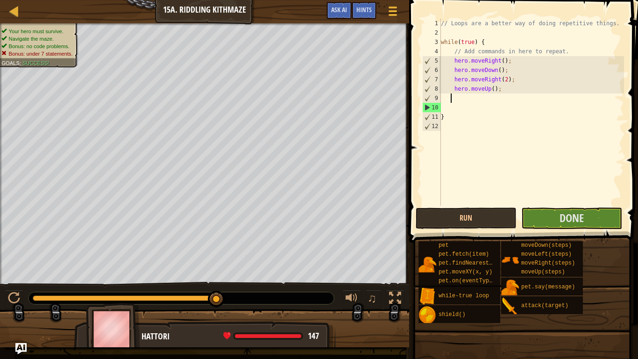
scroll to position [4, 1]
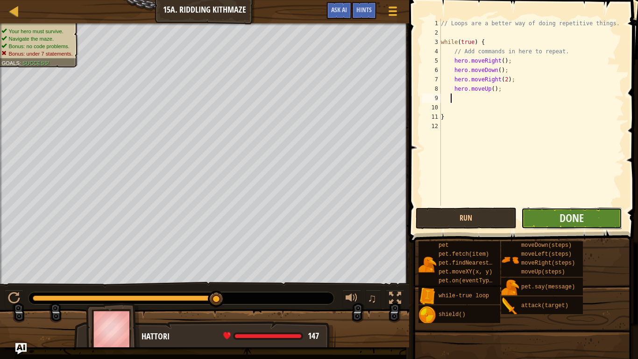
click at [553, 211] on button "Done" at bounding box center [571, 217] width 101 height 21
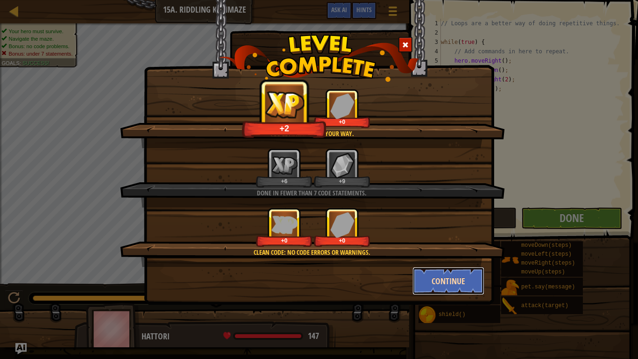
click at [418, 279] on button "Continue" at bounding box center [449, 281] width 72 height 28
click at [431, 277] on div "You'll always find your way. +2 +0 Done in fewer than 7 code statements. +6 +9 …" at bounding box center [319, 179] width 638 height 359
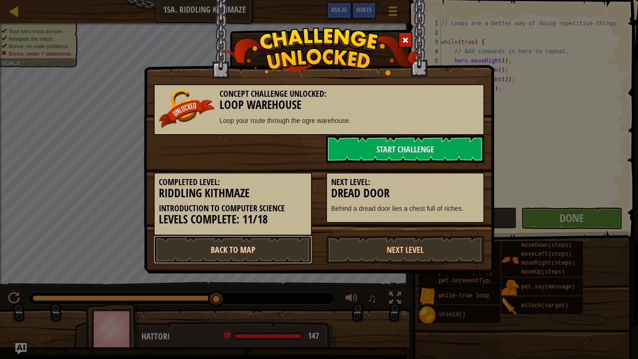
click at [239, 251] on link "Back to Map" at bounding box center [233, 250] width 158 height 28
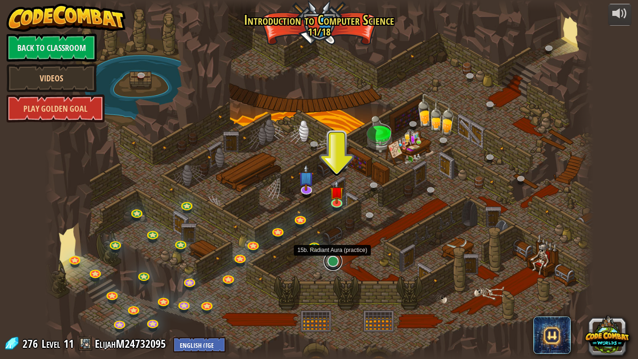
click at [334, 264] on link at bounding box center [333, 261] width 19 height 19
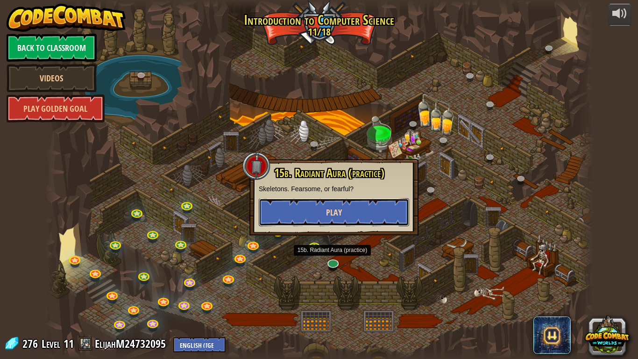
click at [324, 210] on button "Play" at bounding box center [334, 212] width 150 height 28
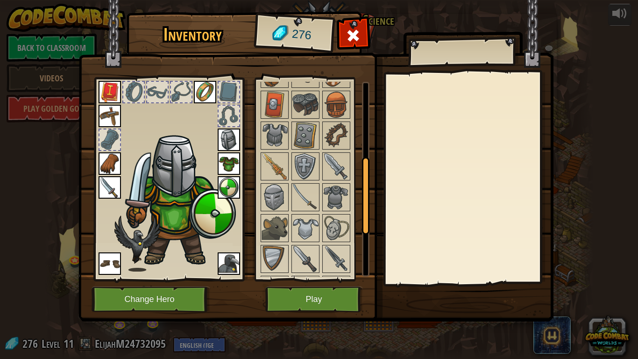
scroll to position [193, 0]
click at [332, 200] on img at bounding box center [336, 198] width 26 height 26
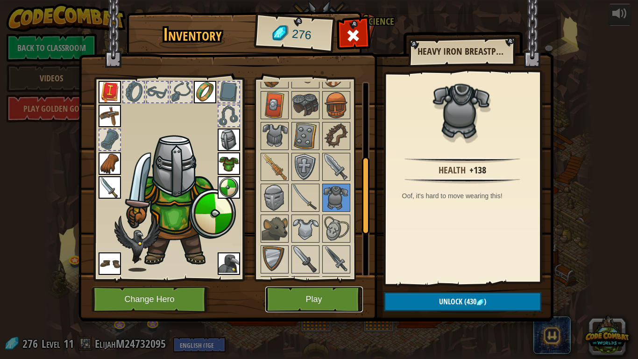
click at [326, 279] on button "Play" at bounding box center [314, 299] width 98 height 26
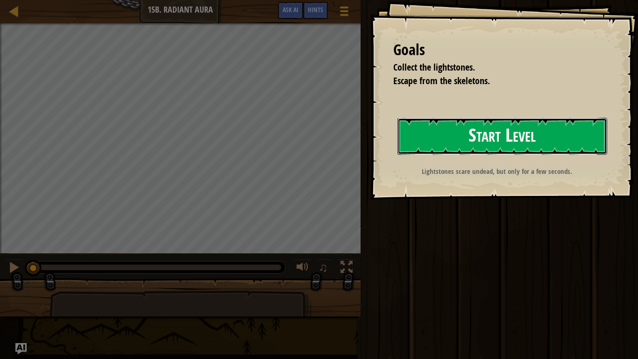
click at [481, 128] on button "Start Level" at bounding box center [503, 136] width 210 height 37
click at [485, 135] on div "Goals Collect the lightstones. Escape from the skeletons. Start Level Error loa…" at bounding box center [319, 179] width 638 height 359
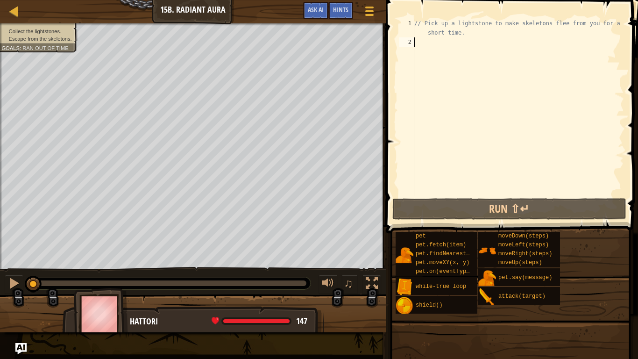
click at [444, 46] on div "// Pick up a lightstone to make skeletons flee from you for a short time." at bounding box center [519, 122] width 212 height 206
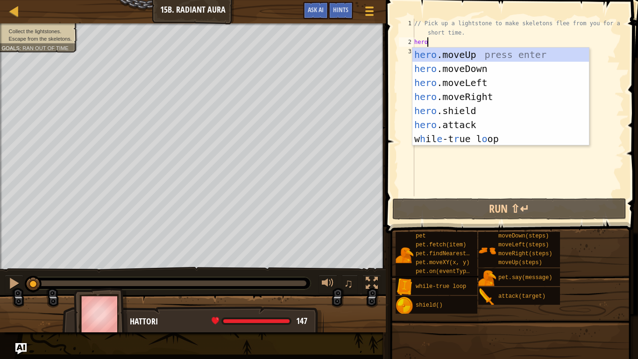
type textarea "hero"
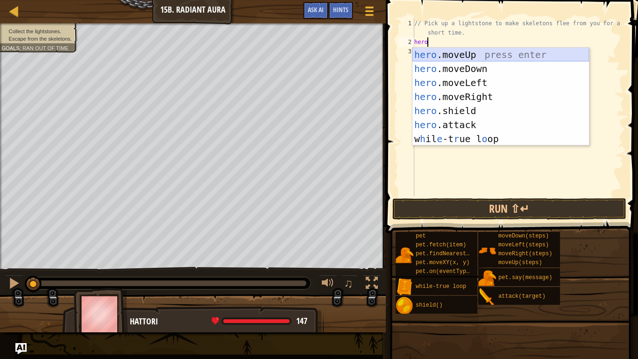
click at [446, 50] on div "hero .moveUp press enter hero .moveDown press enter hero .moveLeft press enter …" at bounding box center [501, 111] width 177 height 126
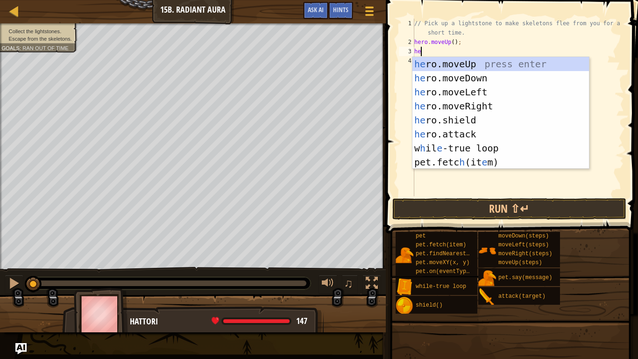
type textarea "hero"
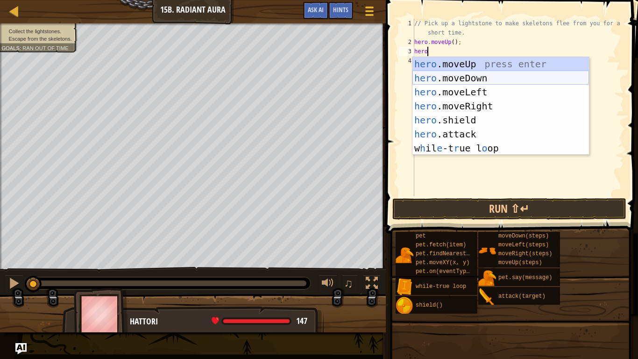
click at [456, 76] on div "hero .moveUp press enter hero .moveDown press enter hero .moveLeft press enter …" at bounding box center [501, 120] width 177 height 126
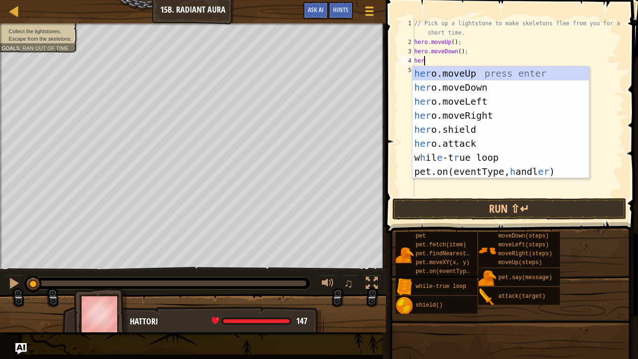
type textarea "hero"
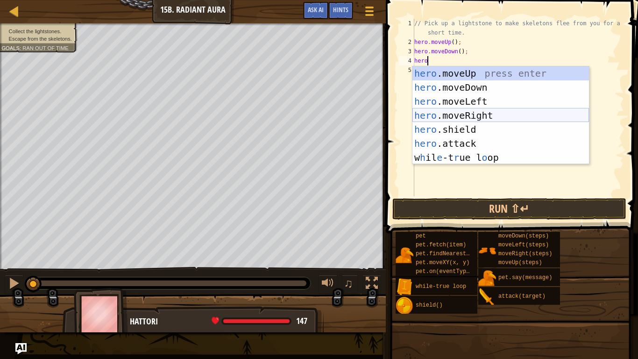
click at [483, 115] on div "hero .moveUp press enter hero .moveDown press enter hero .moveLeft press enter …" at bounding box center [501, 129] width 177 height 126
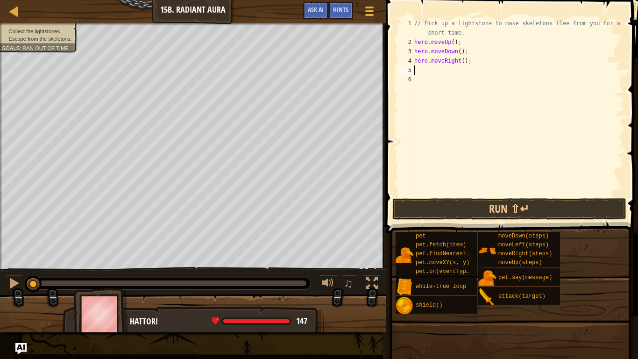
click at [464, 65] on div "// Pick up a lightstone to make skeletons flee from you for a short time. hero …" at bounding box center [519, 122] width 212 height 206
click at [464, 61] on div "// Pick up a lightstone to make skeletons flee from you for a short time. hero …" at bounding box center [519, 122] width 212 height 206
click at [417, 43] on div "// Pick up a lightstone to make skeletons flee from you for a short time. hero …" at bounding box center [519, 122] width 212 height 206
type textarea "hero.moveUp();"
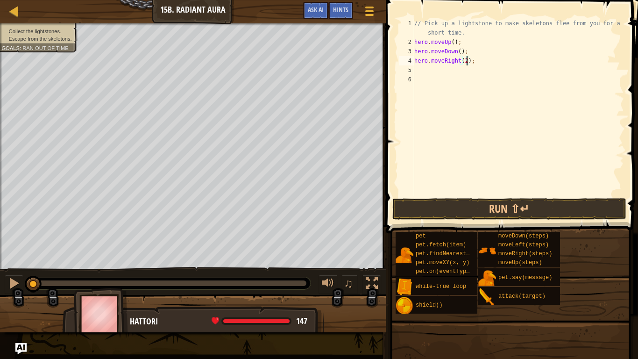
scroll to position [4, 6]
click at [414, 42] on div "// Pick up a lightstone to make skeletons flee from you for a short time. hero …" at bounding box center [519, 122] width 212 height 206
type textarea "wh"
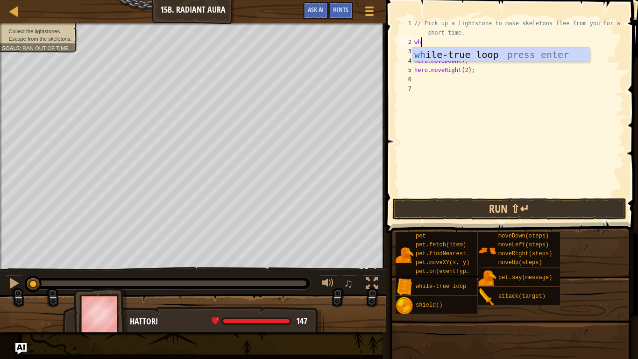
scroll to position [4, 0]
click at [532, 54] on div "wh ile-true loop press enter" at bounding box center [501, 69] width 177 height 42
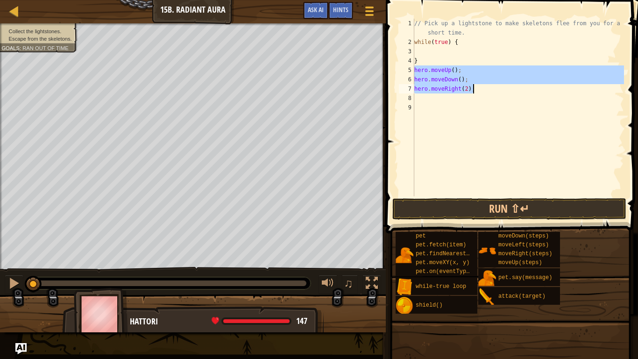
drag, startPoint x: 415, startPoint y: 69, endPoint x: 475, endPoint y: 92, distance: 64.3
click at [475, 92] on div "// Pick up a lightstone to make skeletons flee from you for a short time. while…" at bounding box center [519, 122] width 212 height 206
type textarea "hero.moveDown(); hero.moveRight(2);"
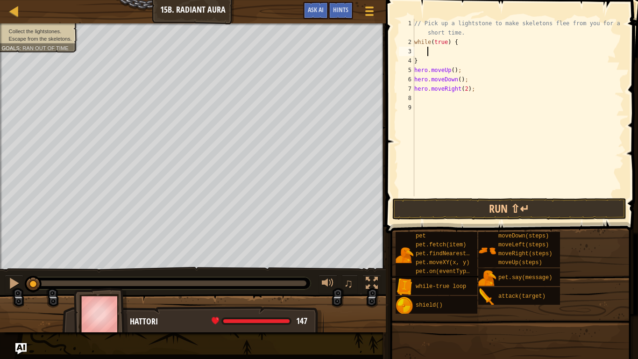
click at [442, 49] on div "// Pick up a lightstone to make skeletons flee from you for a short time. while…" at bounding box center [519, 122] width 212 height 206
paste textarea "hero.moveRight(2);"
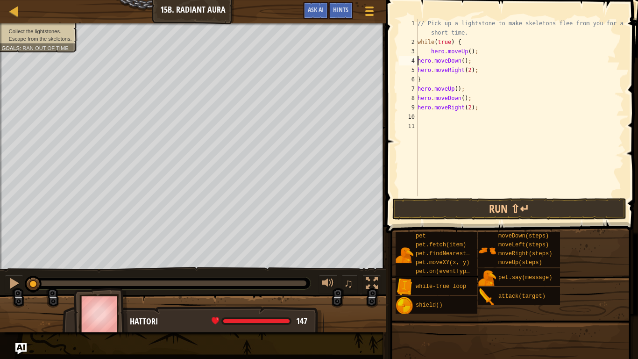
click at [419, 57] on div "// Pick up a lightstone to make skeletons flee from you for a short time. while…" at bounding box center [520, 122] width 208 height 206
click at [475, 100] on div "// Pick up a lightstone to make skeletons flee from you for a short time. while…" at bounding box center [520, 122] width 208 height 206
click at [439, 60] on div "// Pick up a lightstone to make skeletons flee from you for a short time. while…" at bounding box center [520, 122] width 208 height 206
click at [416, 68] on div "5" at bounding box center [408, 69] width 19 height 9
click at [417, 69] on div "5" at bounding box center [408, 69] width 19 height 9
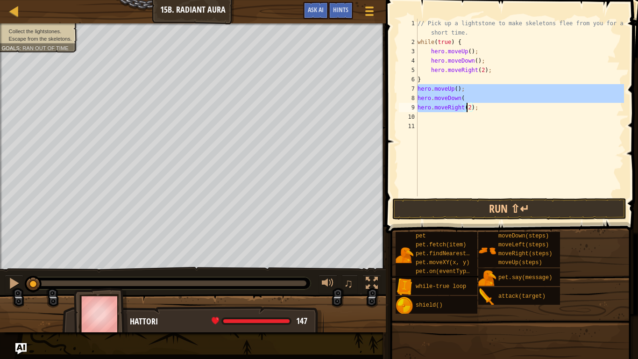
drag, startPoint x: 418, startPoint y: 86, endPoint x: 468, endPoint y: 109, distance: 55.8
click at [468, 109] on div "// Pick up a lightstone to make skeletons flee from you for a short time. while…" at bounding box center [520, 122] width 208 height 206
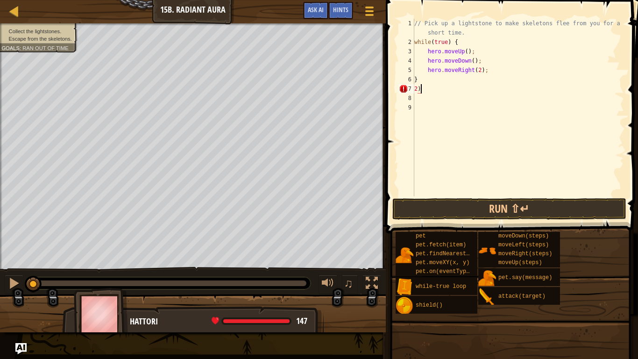
type textarea "2"
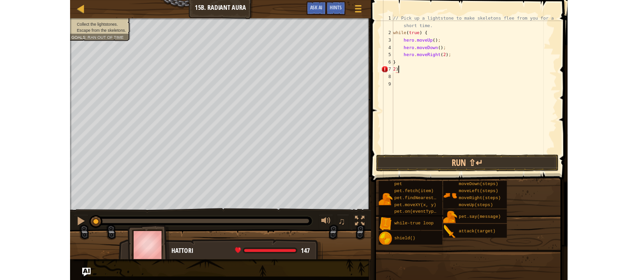
scroll to position [4, 0]
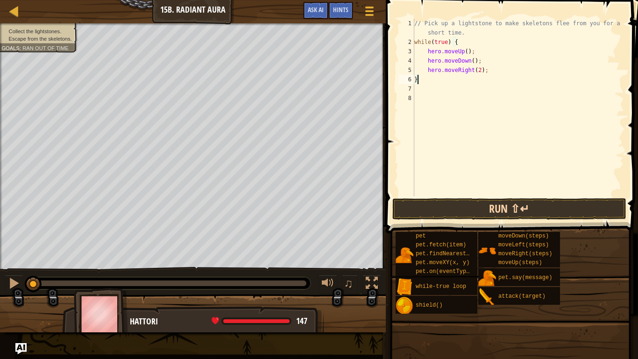
type textarea "}"
click at [546, 211] on button "Run ⇧↵" at bounding box center [510, 208] width 234 height 21
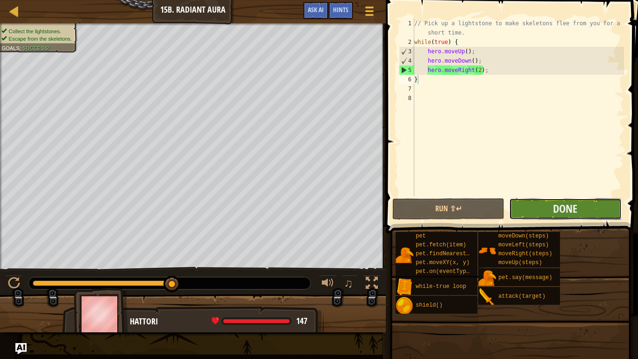
click at [540, 201] on button "Done" at bounding box center [565, 208] width 112 height 21
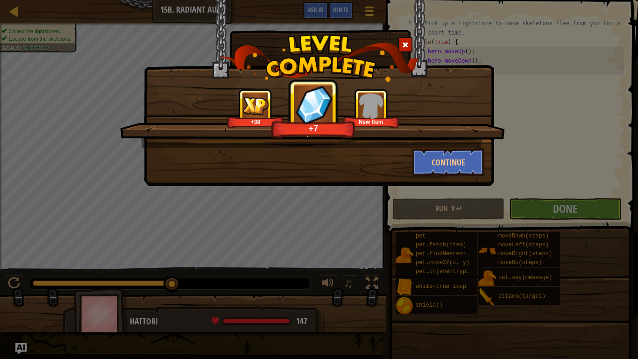
click at [377, 103] on img at bounding box center [371, 106] width 26 height 26
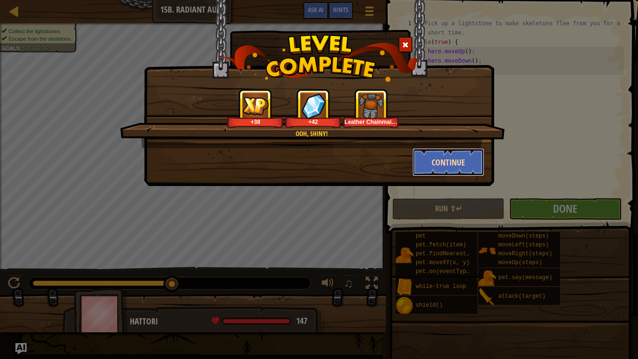
click at [430, 159] on button "Continue" at bounding box center [449, 162] width 72 height 28
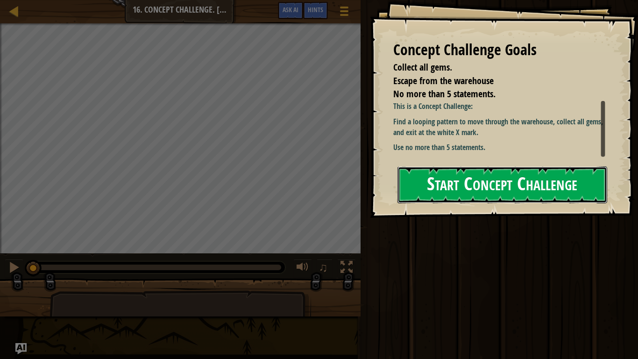
click at [450, 174] on button "Start Concept Challenge" at bounding box center [503, 184] width 210 height 37
click at [450, 183] on button "Start Concept Challenge" at bounding box center [503, 184] width 210 height 37
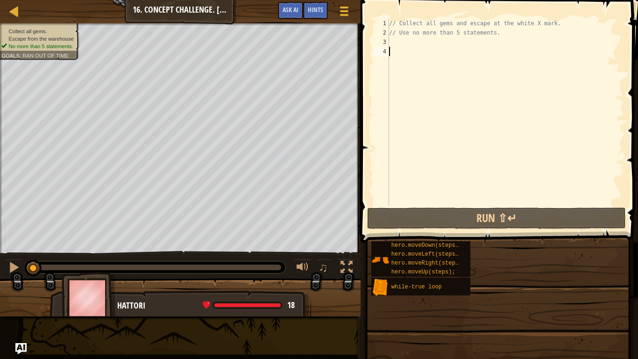
click at [442, 192] on div "// Collect all gems and escape at the white X mark. // Use no more than 5 state…" at bounding box center [505, 122] width 237 height 206
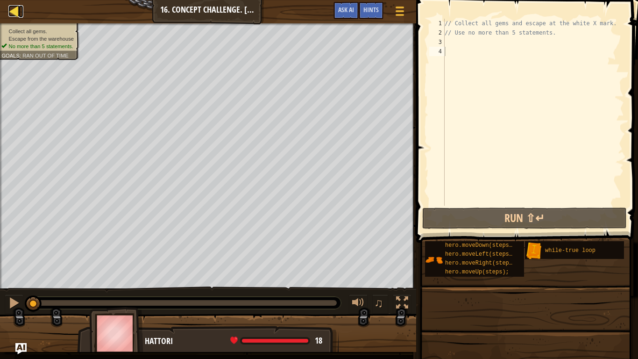
click at [18, 14] on div at bounding box center [14, 11] width 12 height 12
